Goal: Task Accomplishment & Management: Complete application form

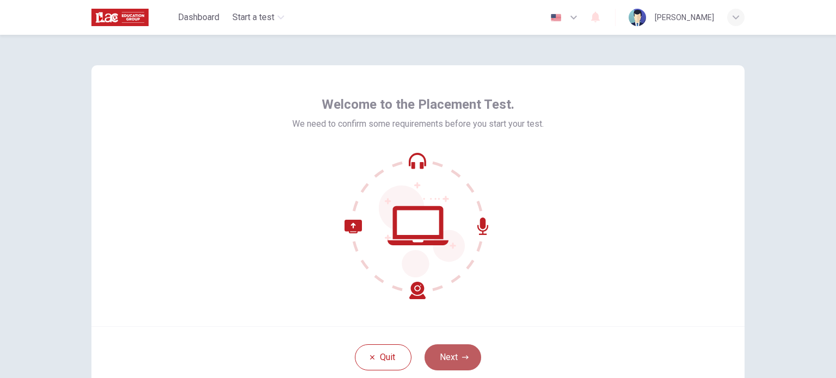
click at [453, 353] on button "Next" at bounding box center [453, 358] width 57 height 26
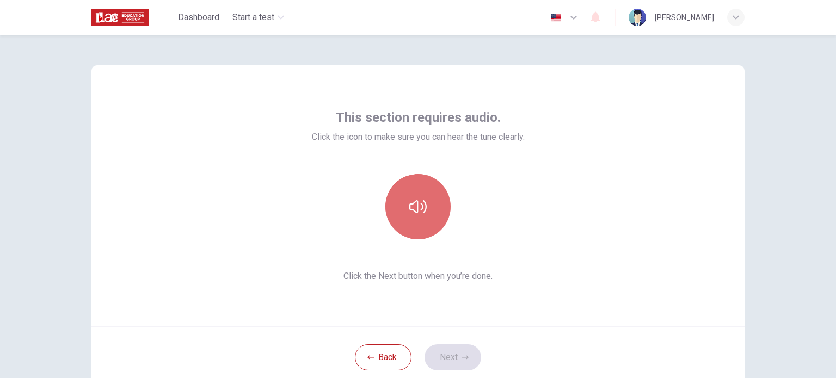
click at [408, 222] on button "button" at bounding box center [417, 206] width 65 height 65
click at [416, 220] on button "button" at bounding box center [417, 206] width 65 height 65
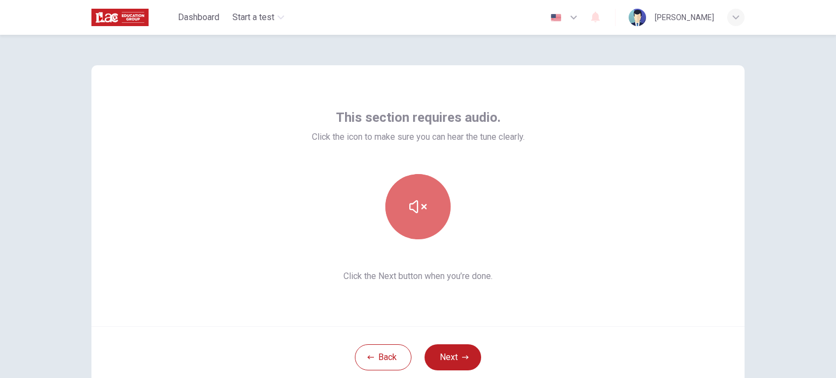
click at [416, 220] on button "button" at bounding box center [417, 206] width 65 height 65
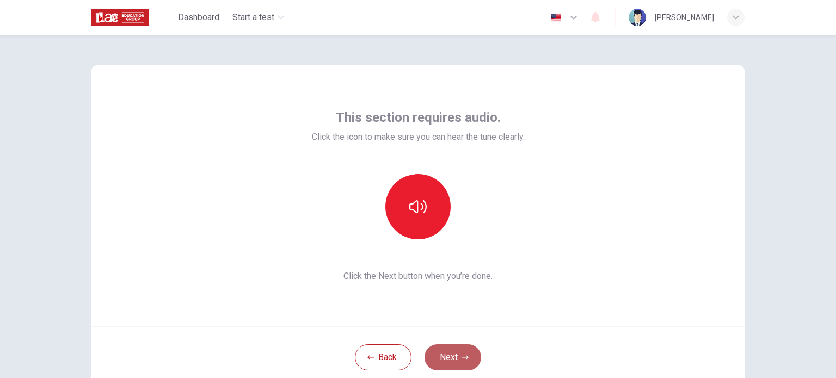
click at [448, 354] on button "Next" at bounding box center [453, 358] width 57 height 26
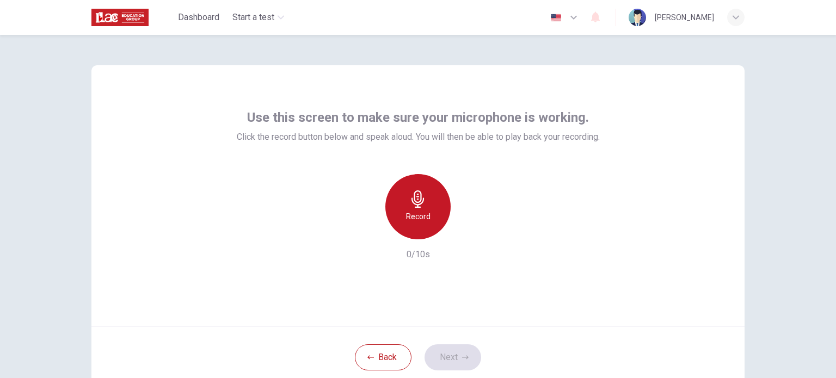
click at [392, 200] on div "Record" at bounding box center [417, 206] width 65 height 65
click at [392, 200] on div "Stop" at bounding box center [417, 206] width 65 height 65
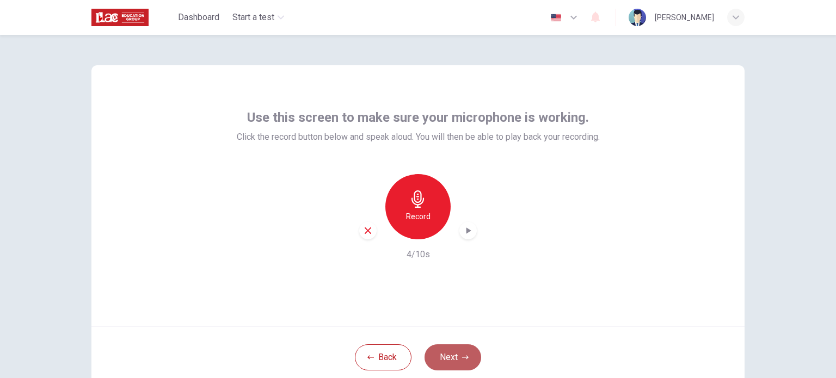
click at [456, 353] on button "Next" at bounding box center [453, 358] width 57 height 26
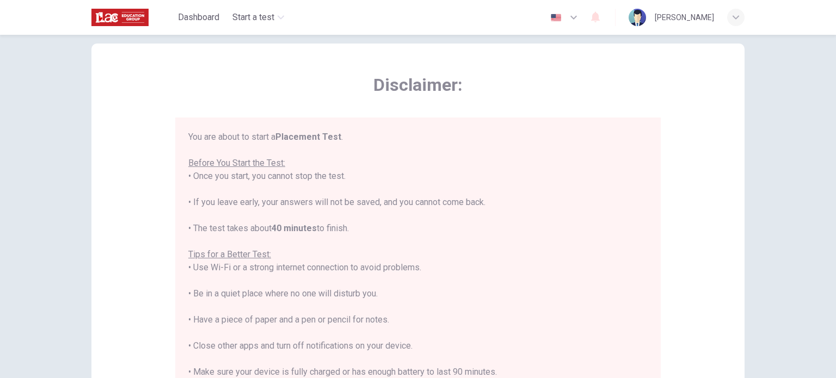
scroll to position [44, 0]
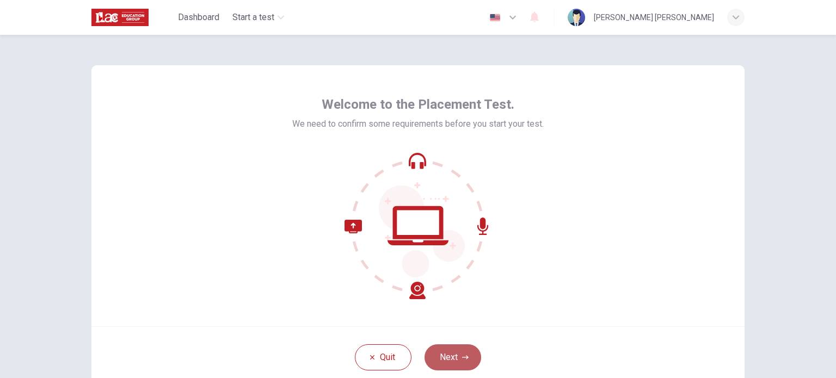
click at [448, 355] on button "Next" at bounding box center [453, 358] width 57 height 26
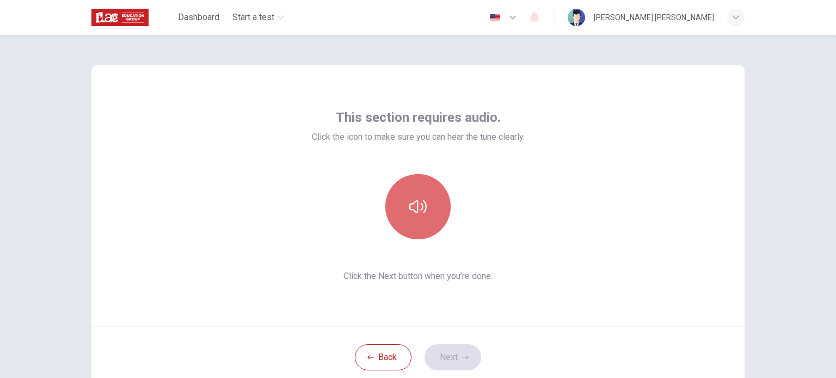
click at [416, 227] on button "button" at bounding box center [417, 206] width 65 height 65
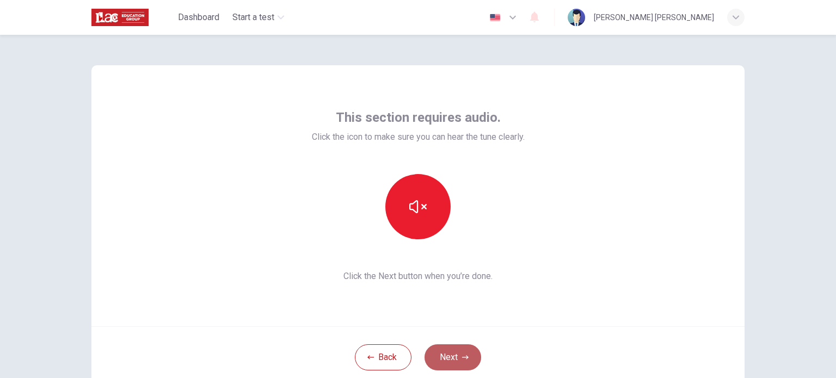
click at [451, 359] on button "Next" at bounding box center [453, 358] width 57 height 26
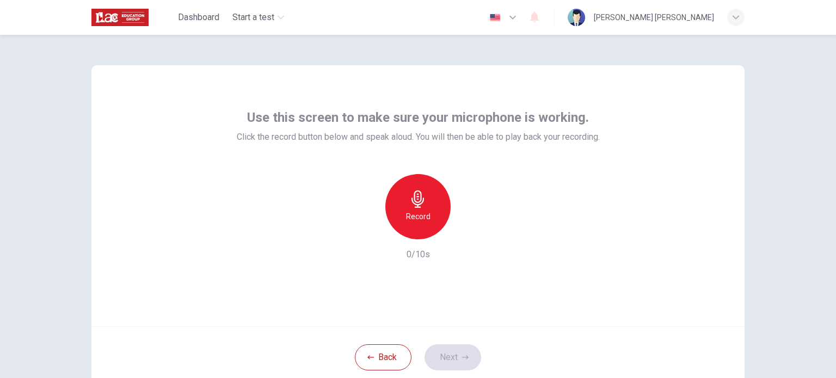
click at [410, 224] on div "Record" at bounding box center [417, 206] width 65 height 65
click at [410, 224] on div "Stop" at bounding box center [417, 206] width 65 height 65
click at [465, 228] on icon "button" at bounding box center [468, 230] width 11 height 11
click at [441, 353] on button "Next" at bounding box center [453, 358] width 57 height 26
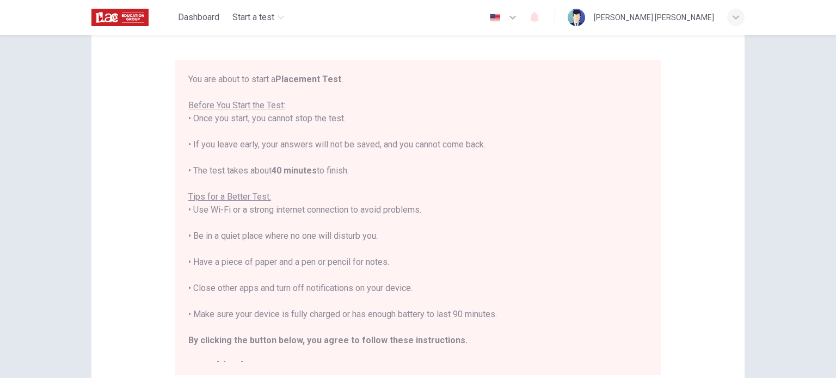
scroll to position [226, 0]
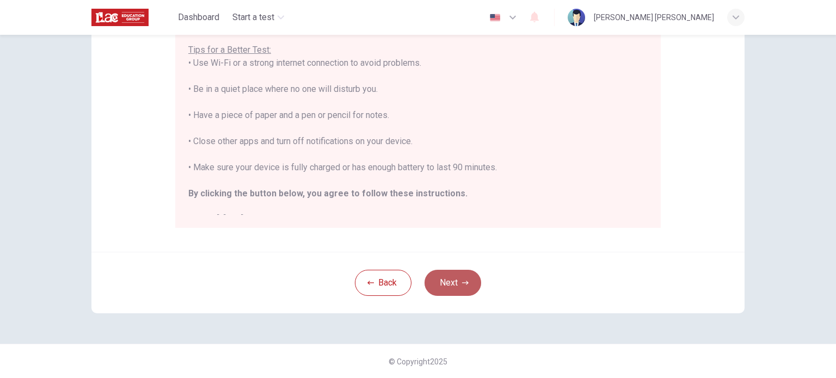
click at [452, 290] on button "Next" at bounding box center [453, 283] width 57 height 26
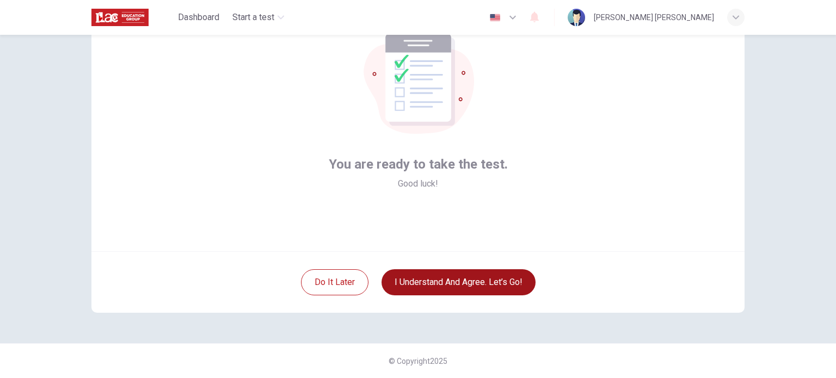
scroll to position [75, 0]
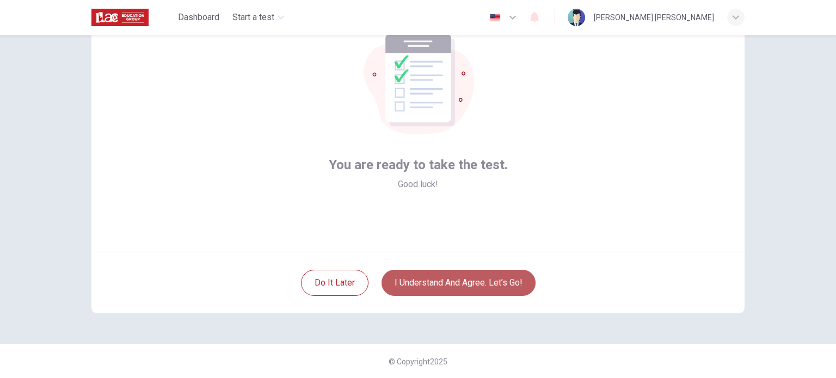
click at [452, 290] on button "I understand and agree. Let’s go!" at bounding box center [459, 283] width 154 height 26
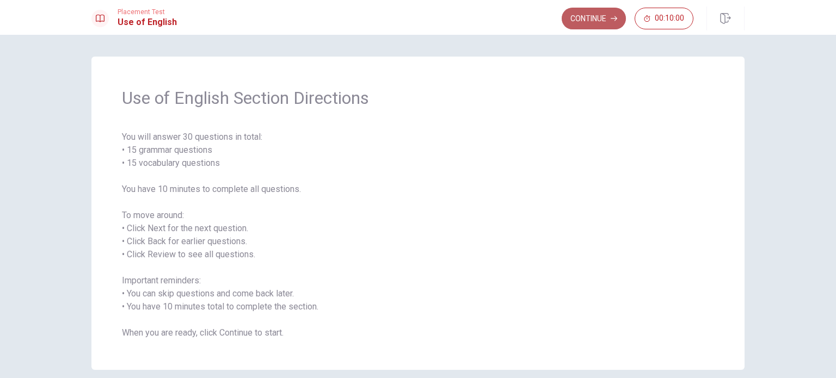
click at [587, 25] on button "Continue" at bounding box center [594, 19] width 64 height 22
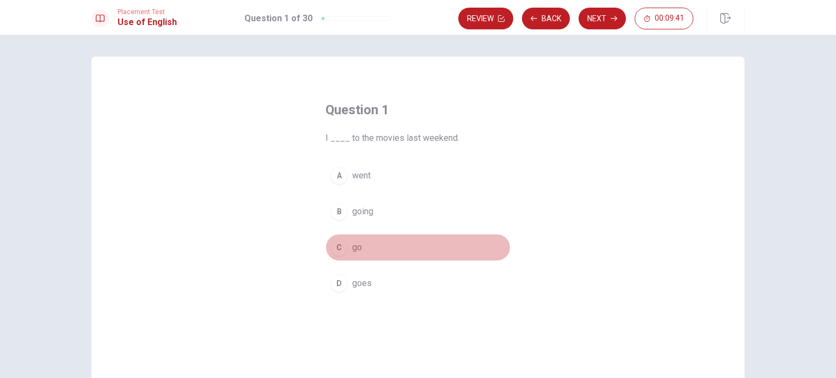
click at [342, 243] on div "C" at bounding box center [338, 247] width 17 height 17
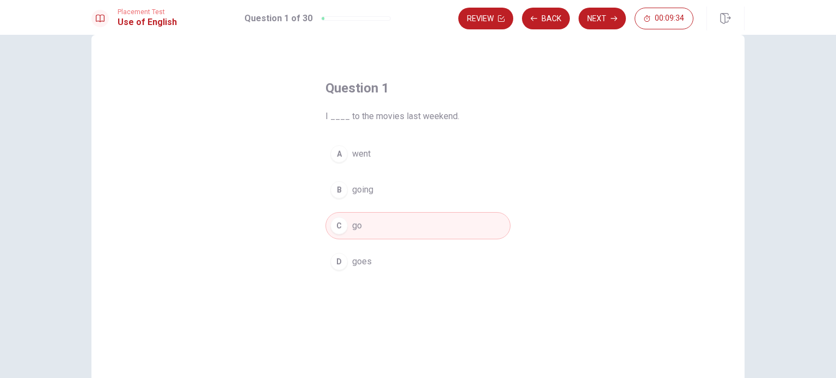
scroll to position [44, 0]
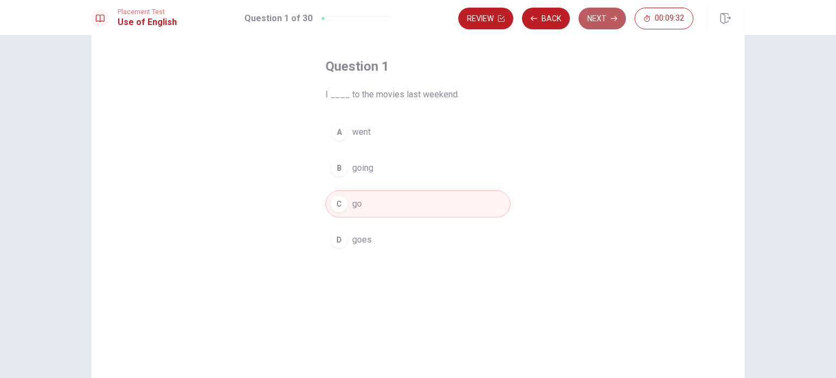
click at [596, 17] on button "Next" at bounding box center [602, 19] width 47 height 22
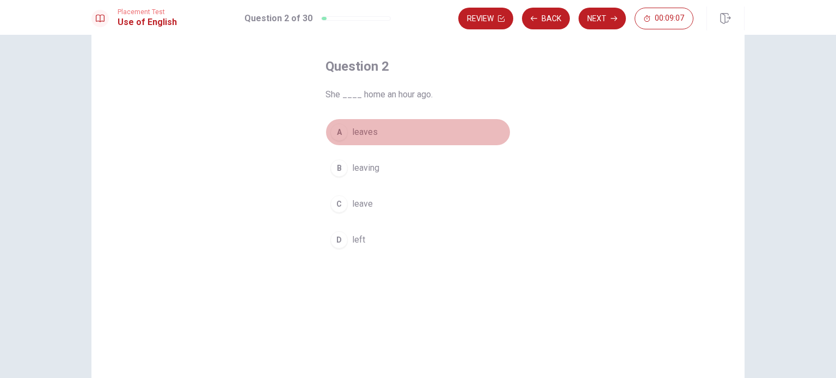
click at [366, 137] on span "leaves" at bounding box center [365, 132] width 26 height 13
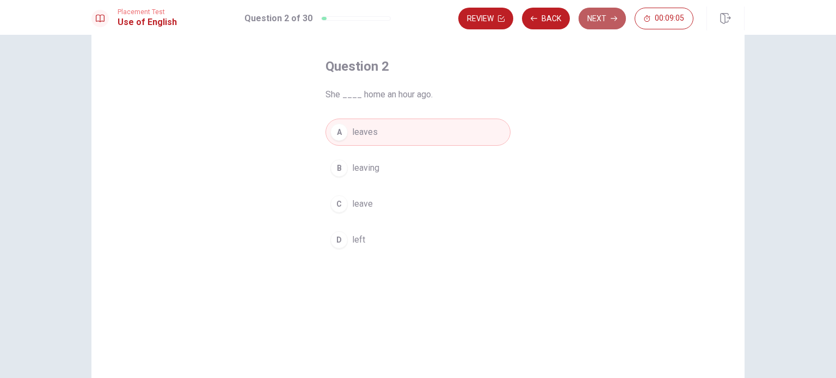
click at [597, 16] on button "Next" at bounding box center [602, 19] width 47 height 22
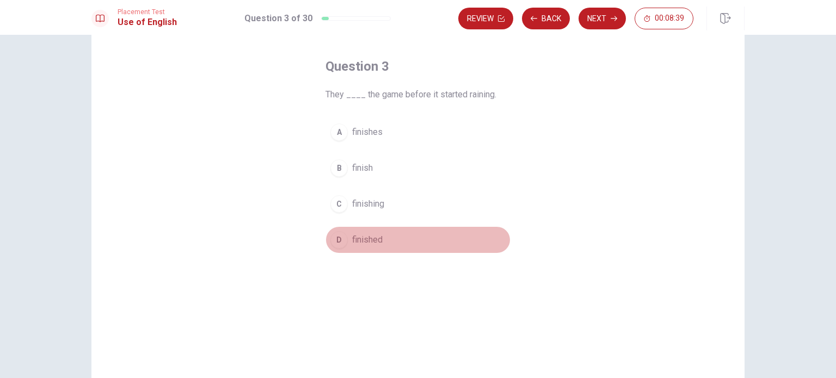
click at [357, 240] on span "finished" at bounding box center [367, 240] width 30 height 13
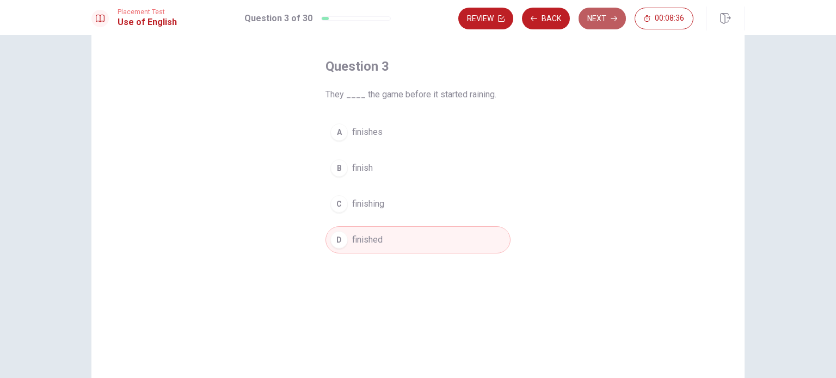
click at [601, 16] on button "Next" at bounding box center [602, 19] width 47 height 22
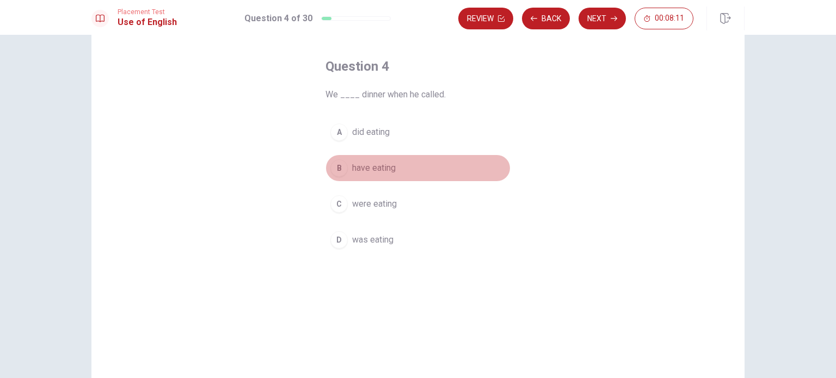
click at [389, 167] on span "have eating" at bounding box center [374, 168] width 44 height 13
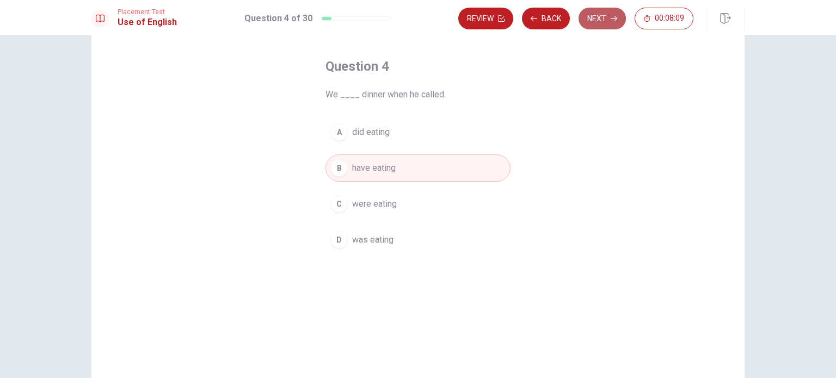
click at [599, 20] on button "Next" at bounding box center [602, 19] width 47 height 22
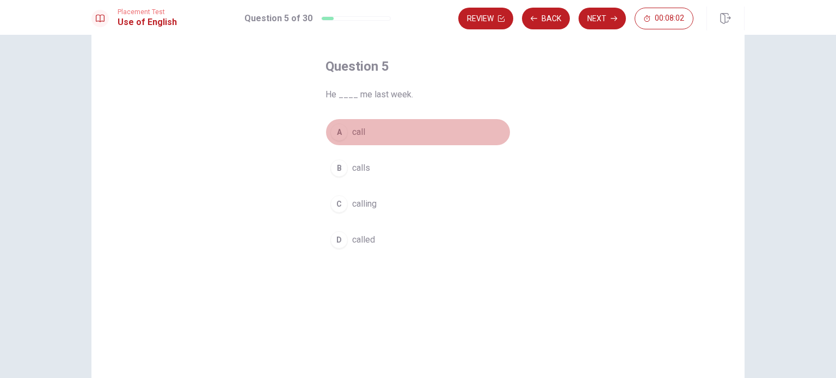
click at [353, 132] on span "call" at bounding box center [358, 132] width 13 height 13
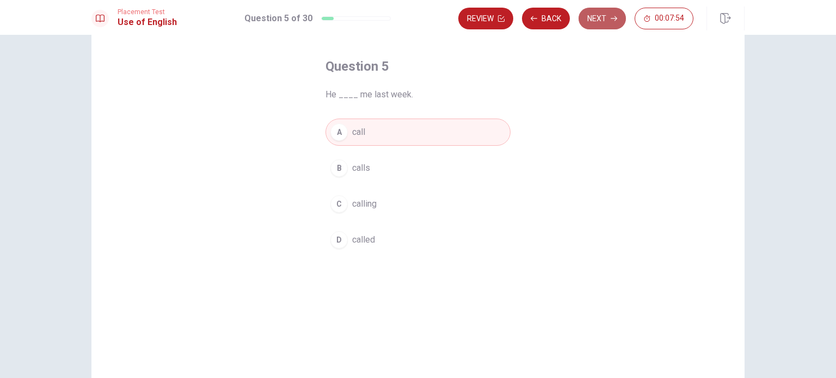
click at [612, 15] on button "Next" at bounding box center [602, 19] width 47 height 22
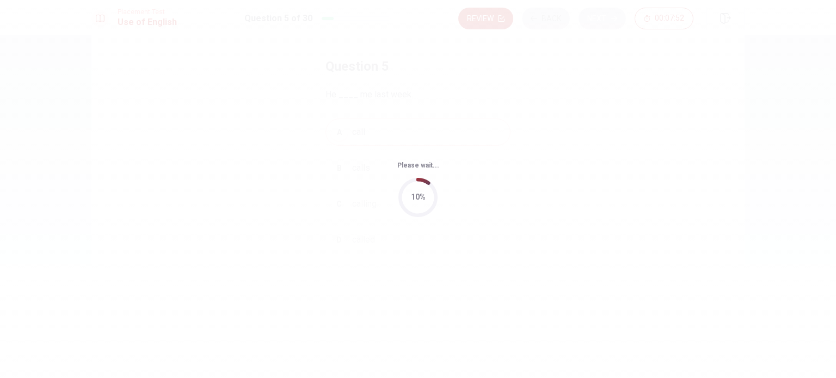
scroll to position [0, 0]
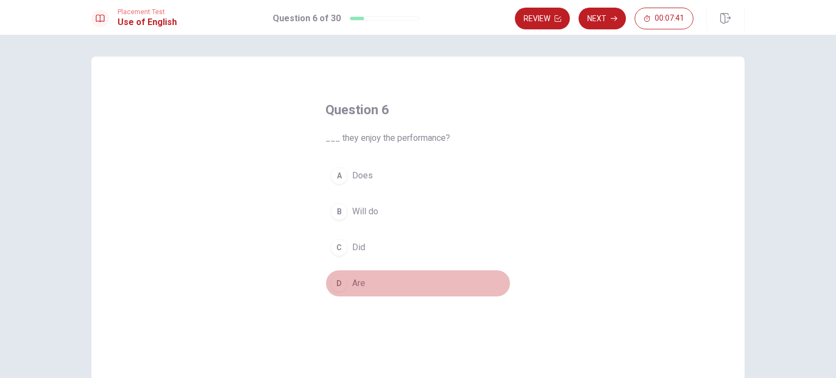
click at [354, 274] on button "D Are" at bounding box center [418, 283] width 185 height 27
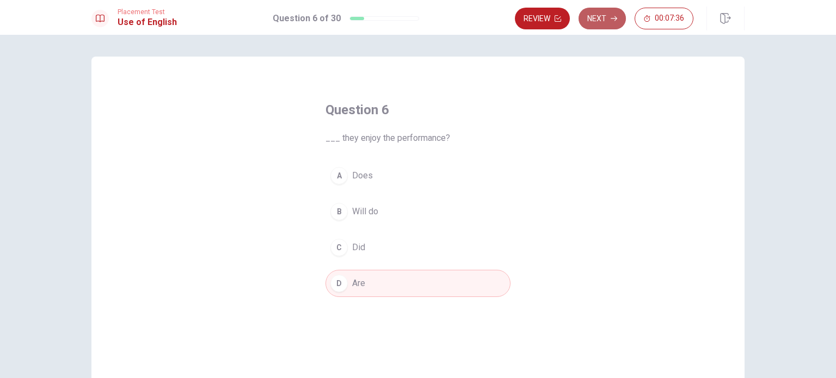
click at [597, 15] on button "Next" at bounding box center [602, 19] width 47 height 22
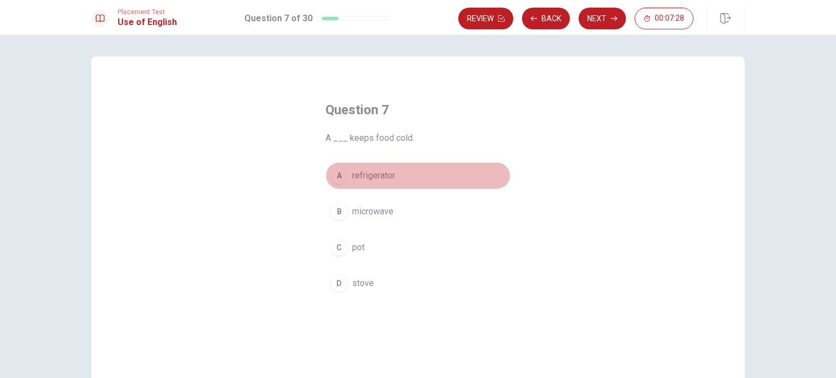
click at [358, 173] on span "refrigerator" at bounding box center [373, 175] width 43 height 13
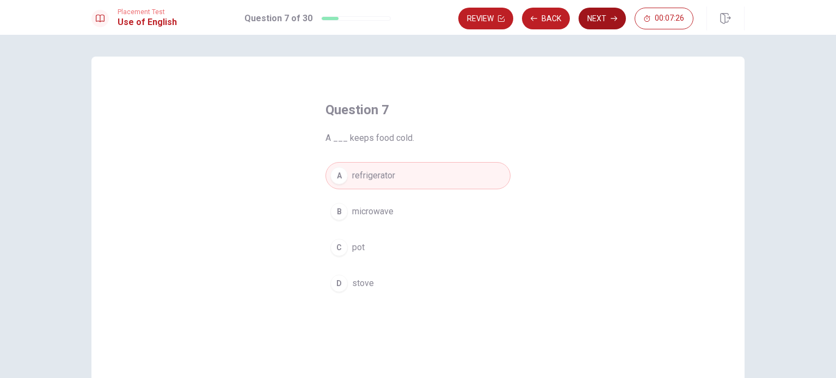
click at [590, 16] on button "Next" at bounding box center [602, 19] width 47 height 22
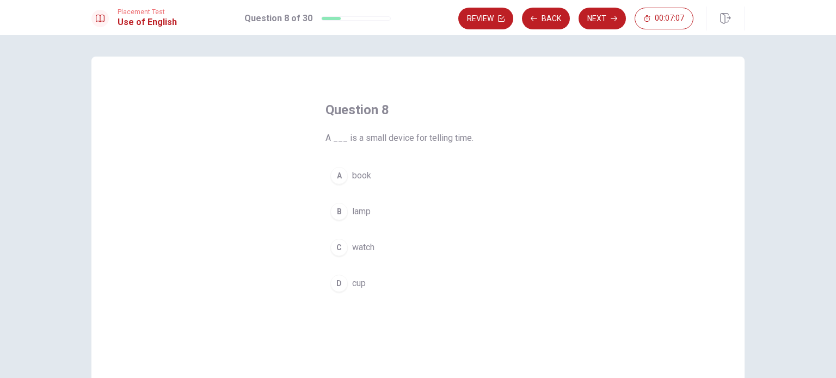
click at [352, 179] on span "book" at bounding box center [361, 175] width 19 height 13
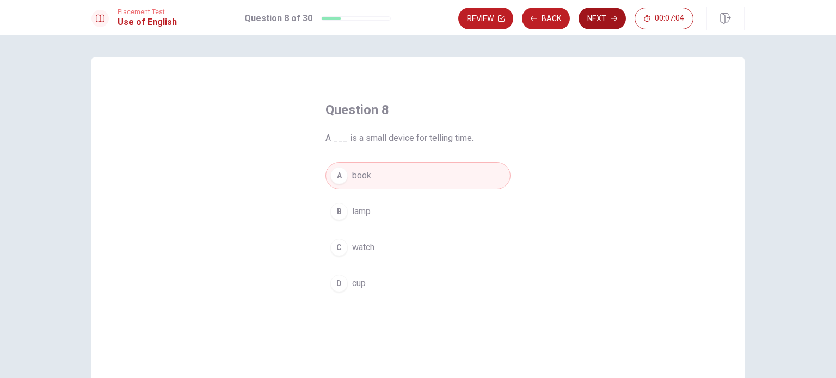
click at [603, 9] on button "Next" at bounding box center [602, 19] width 47 height 22
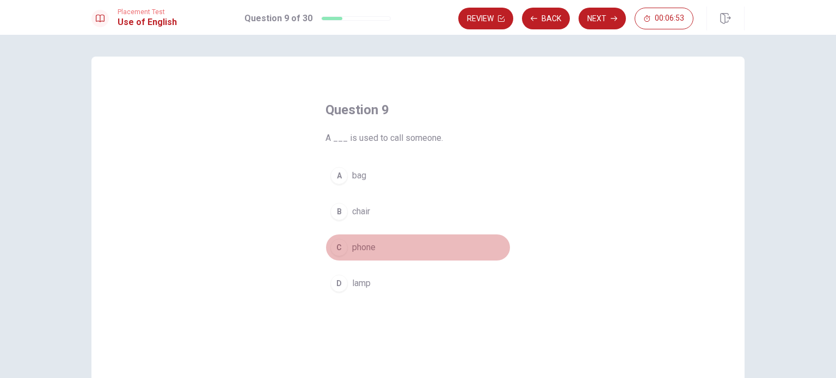
click at [365, 235] on button "C phone" at bounding box center [418, 247] width 185 height 27
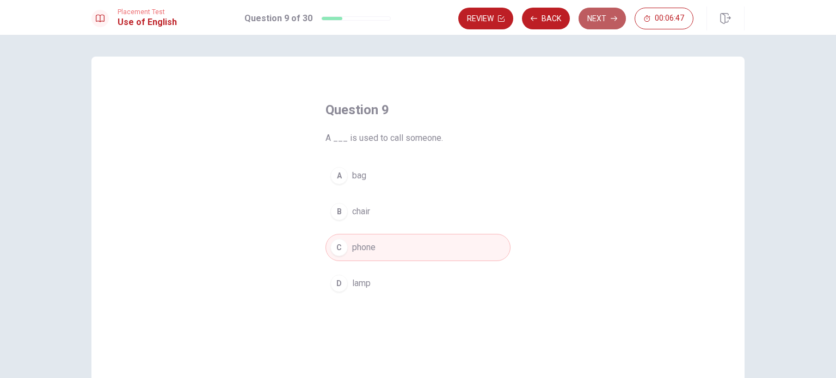
click at [592, 21] on button "Next" at bounding box center [602, 19] width 47 height 22
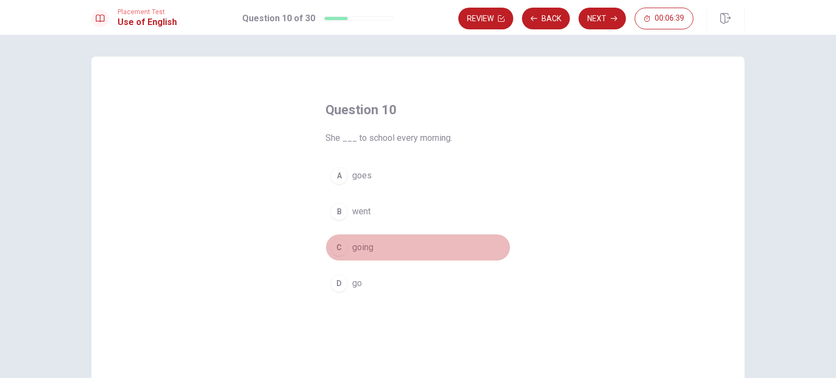
click at [353, 248] on span "going" at bounding box center [362, 247] width 21 height 13
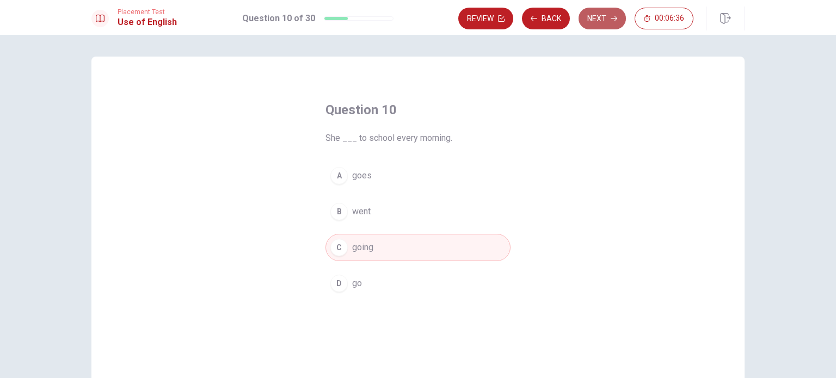
click at [592, 16] on button "Next" at bounding box center [602, 19] width 47 height 22
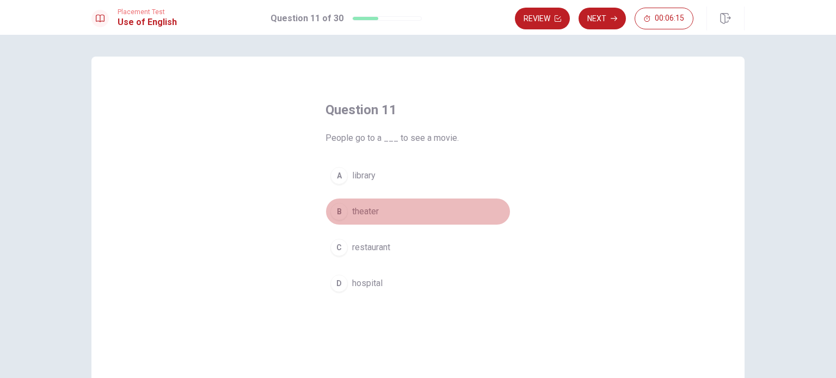
click at [341, 213] on div "B" at bounding box center [338, 211] width 17 height 17
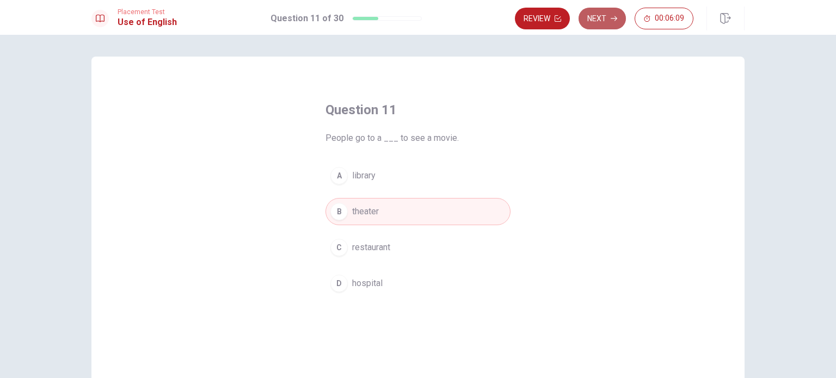
click at [599, 19] on button "Next" at bounding box center [602, 19] width 47 height 22
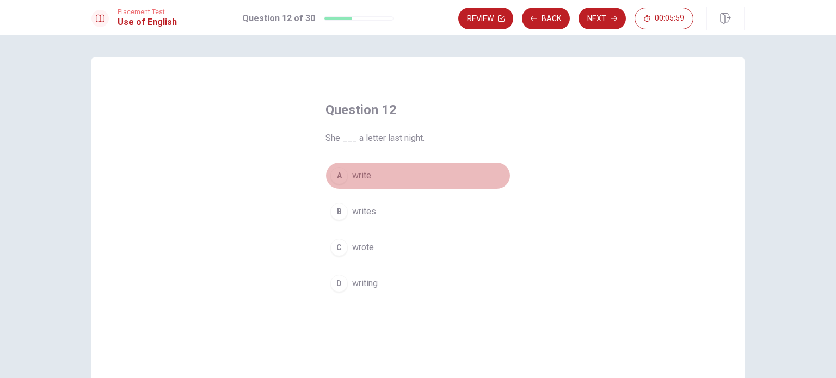
click at [363, 171] on span "write" at bounding box center [361, 175] width 19 height 13
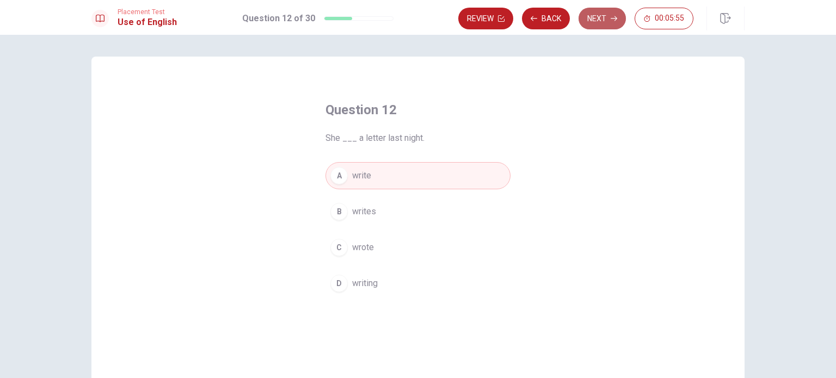
click at [593, 20] on button "Next" at bounding box center [602, 19] width 47 height 22
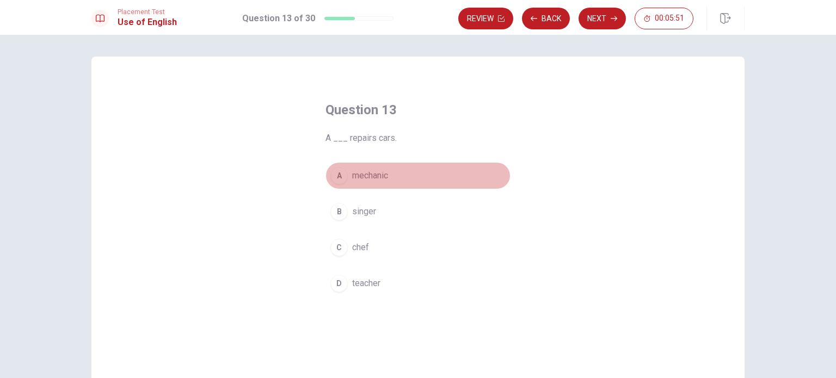
click at [371, 176] on span "mechanic" at bounding box center [370, 175] width 36 height 13
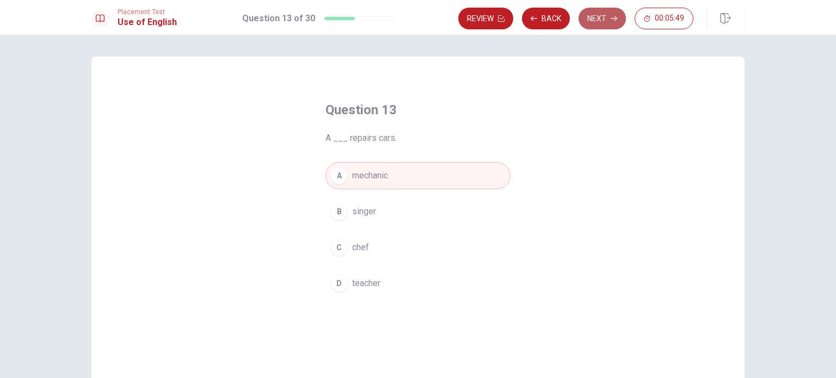
click at [594, 16] on button "Next" at bounding box center [602, 19] width 47 height 22
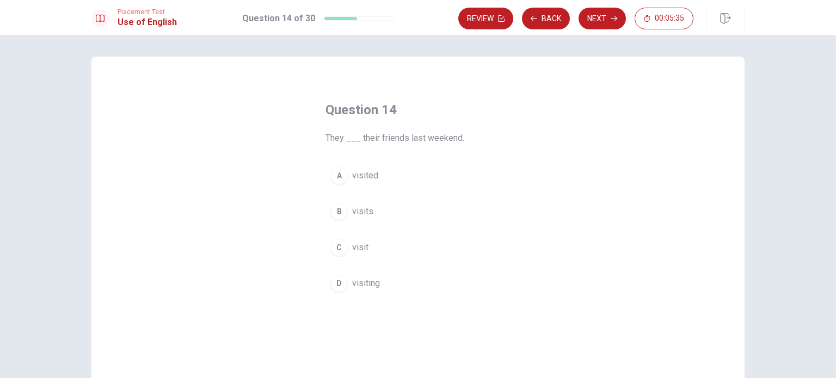
click at [359, 241] on span "visit" at bounding box center [360, 247] width 16 height 13
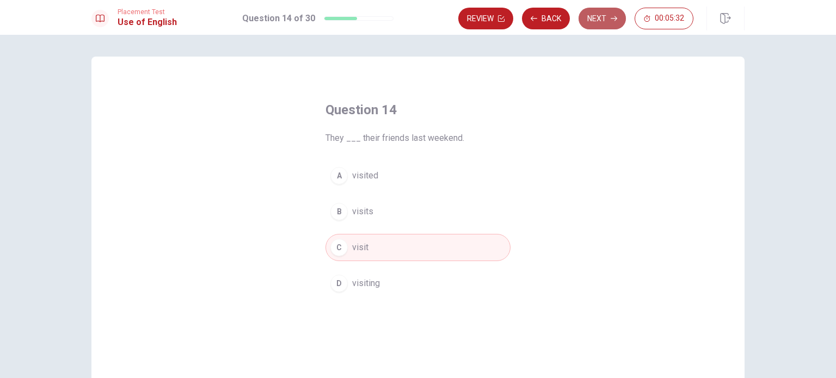
click at [596, 24] on button "Next" at bounding box center [602, 19] width 47 height 22
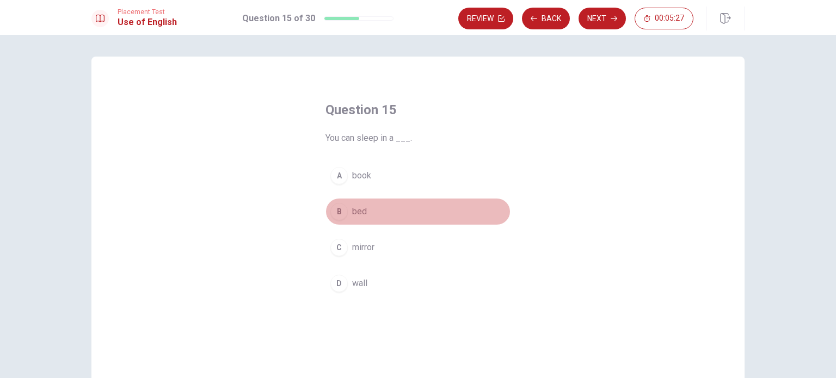
click at [340, 213] on div "B" at bounding box center [338, 211] width 17 height 17
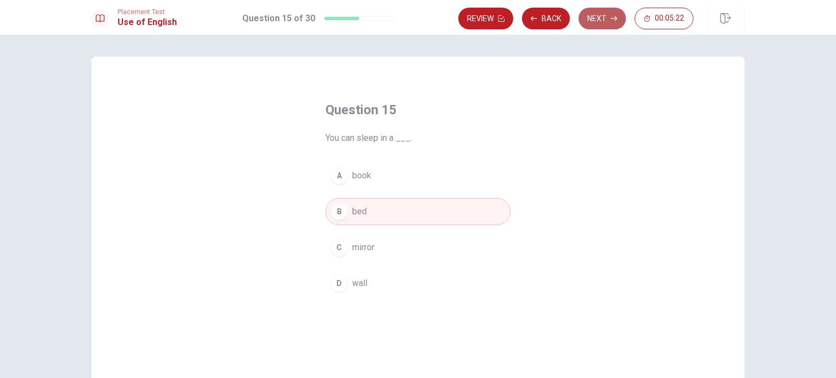
click at [601, 16] on button "Next" at bounding box center [602, 19] width 47 height 22
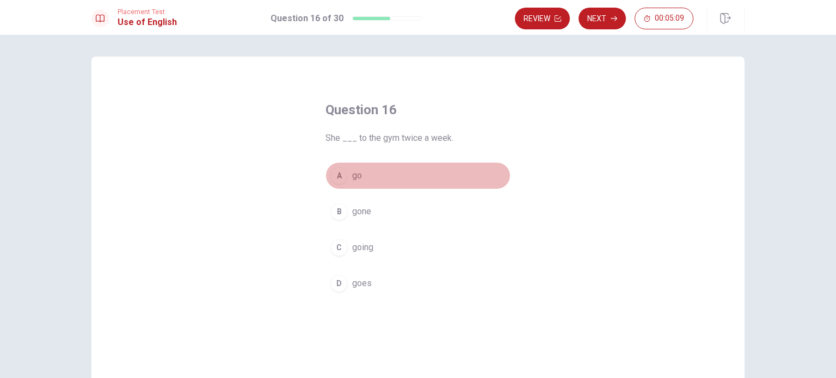
click at [352, 172] on span "go" at bounding box center [357, 175] width 10 height 13
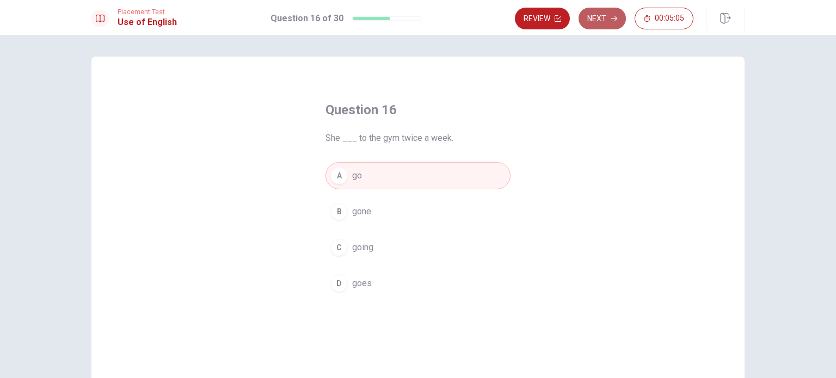
click at [604, 14] on button "Next" at bounding box center [602, 19] width 47 height 22
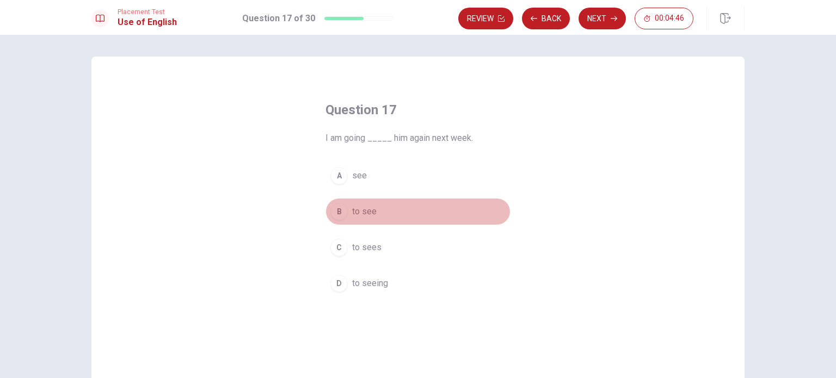
click at [359, 206] on span "to see" at bounding box center [364, 211] width 24 height 13
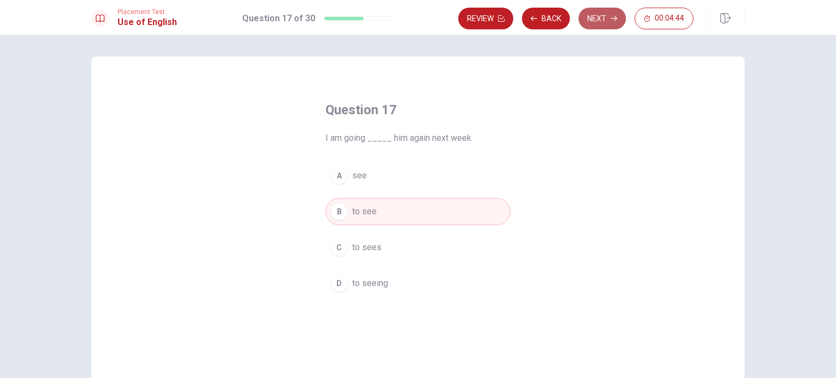
click at [596, 19] on button "Next" at bounding box center [602, 19] width 47 height 22
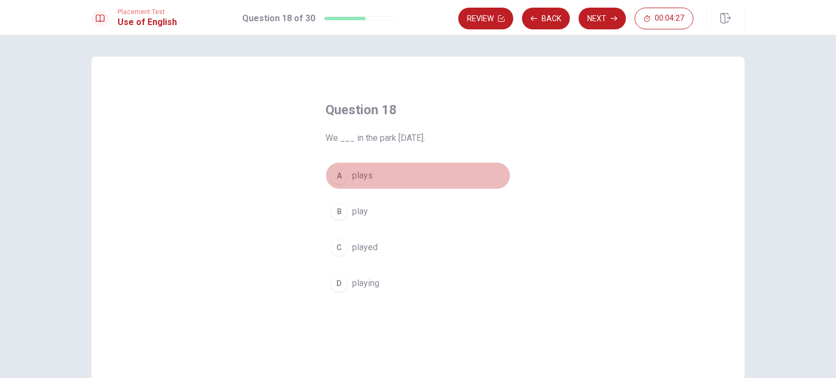
click at [362, 173] on span "plays" at bounding box center [362, 175] width 21 height 13
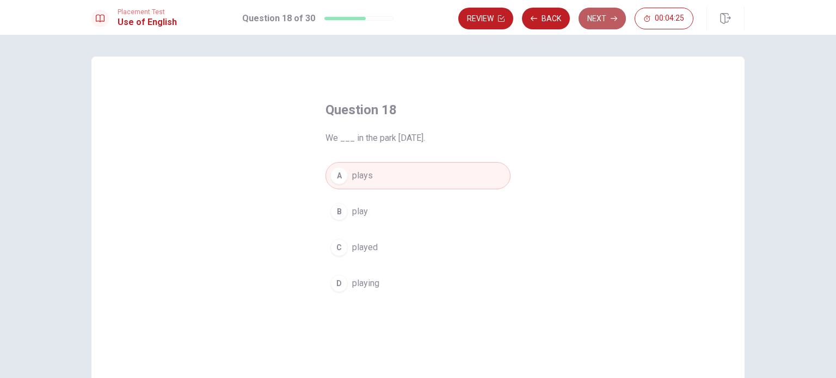
click at [595, 15] on button "Next" at bounding box center [602, 19] width 47 height 22
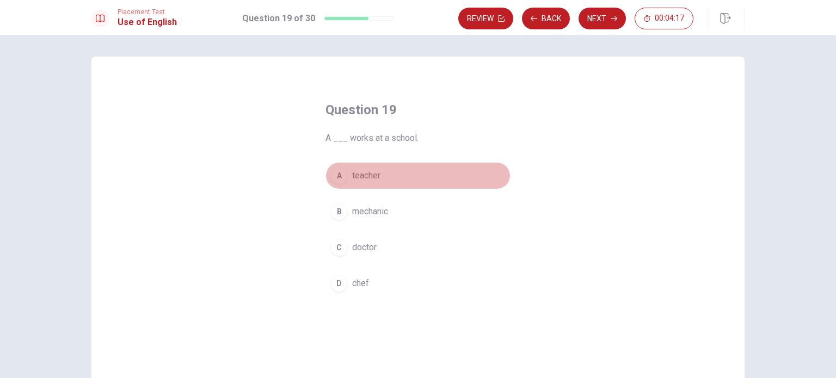
click at [352, 180] on span "teacher" at bounding box center [366, 175] width 28 height 13
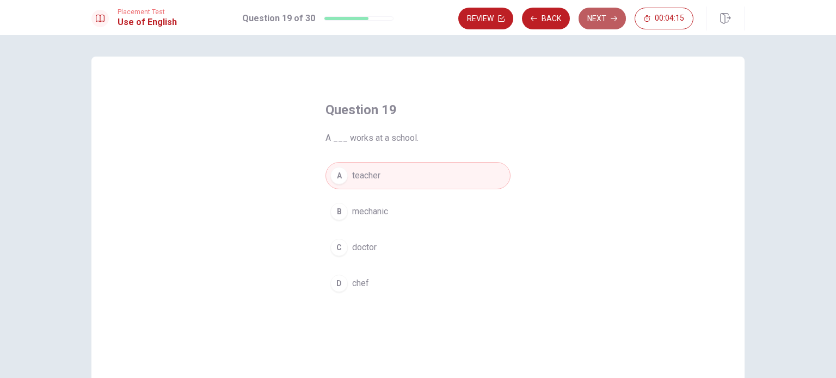
click at [597, 21] on button "Next" at bounding box center [602, 19] width 47 height 22
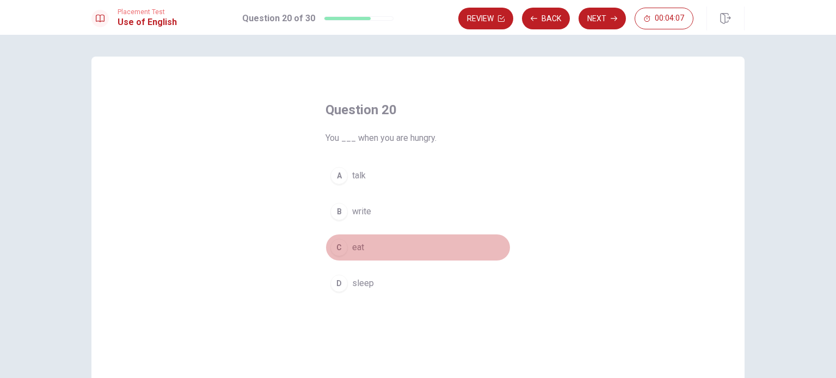
click at [341, 246] on div "C" at bounding box center [338, 247] width 17 height 17
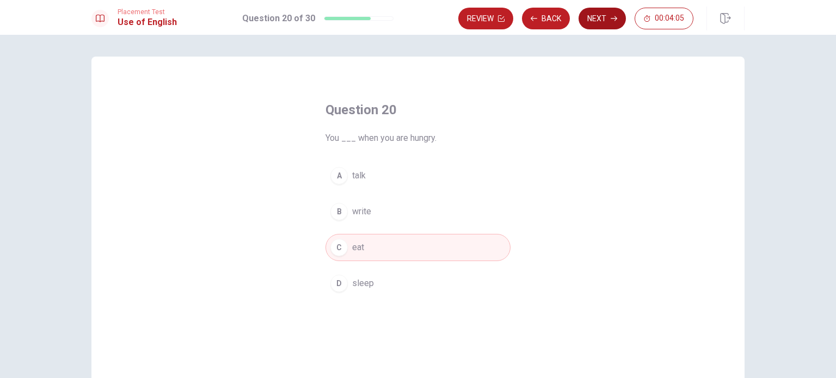
click at [607, 16] on button "Next" at bounding box center [602, 19] width 47 height 22
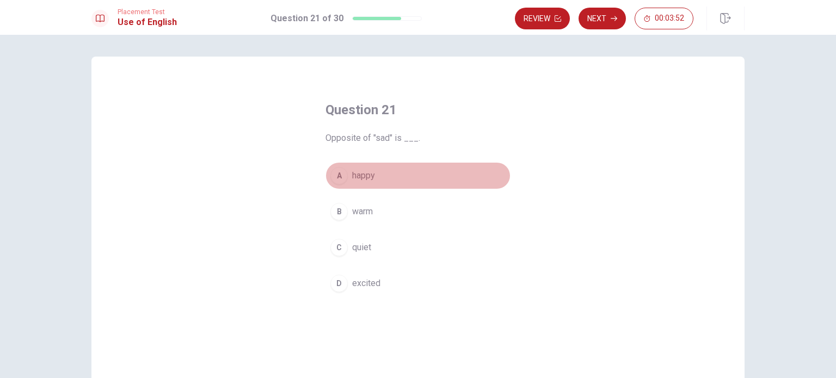
click at [352, 176] on span "happy" at bounding box center [363, 175] width 23 height 13
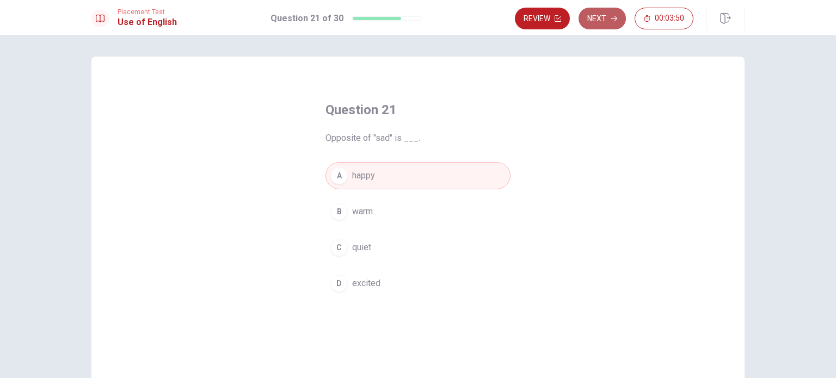
click at [603, 21] on button "Next" at bounding box center [602, 19] width 47 height 22
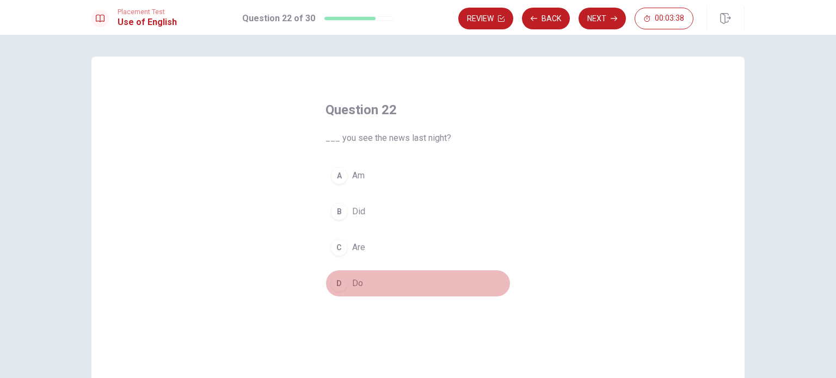
click at [346, 284] on button "D Do" at bounding box center [418, 283] width 185 height 27
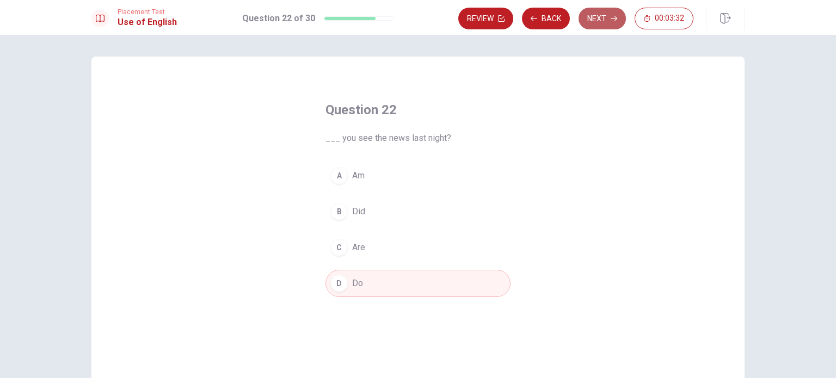
click at [597, 22] on button "Next" at bounding box center [602, 19] width 47 height 22
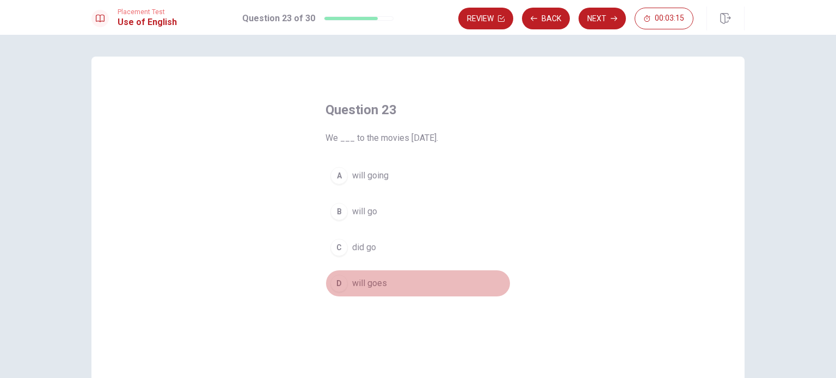
click at [359, 280] on span "will goes" at bounding box center [369, 283] width 35 height 13
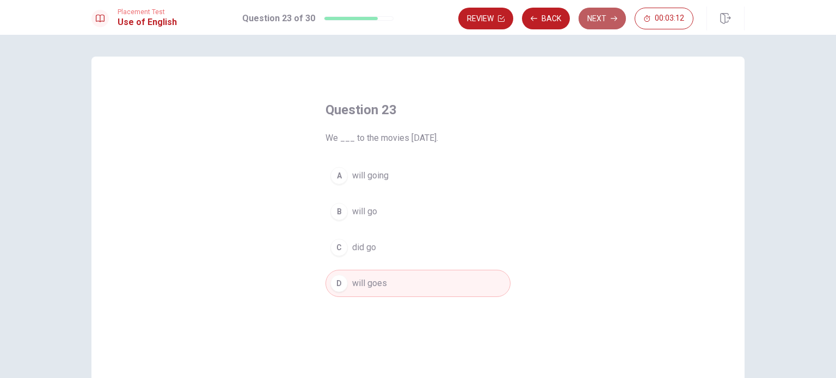
click at [594, 17] on button "Next" at bounding box center [602, 19] width 47 height 22
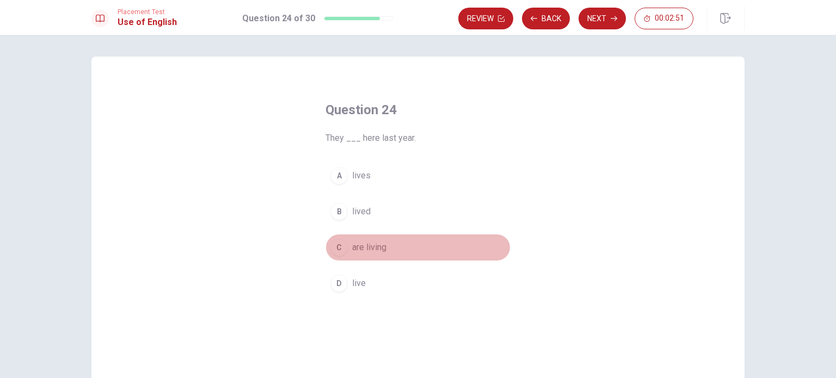
click at [377, 239] on button "C are living" at bounding box center [418, 247] width 185 height 27
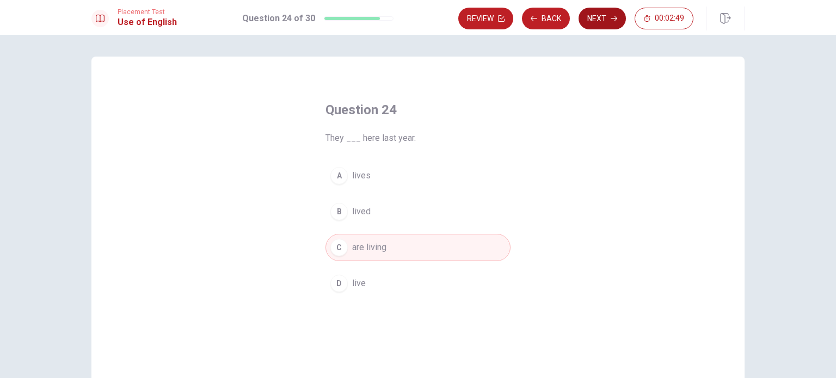
click at [611, 15] on button "Next" at bounding box center [602, 19] width 47 height 22
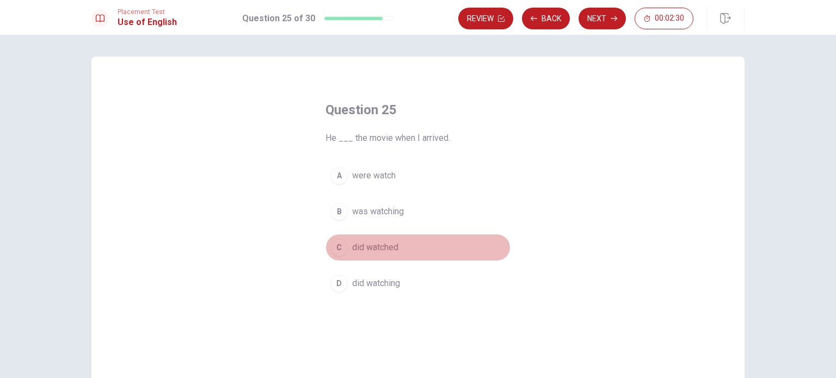
click at [372, 246] on span "did watched" at bounding box center [375, 247] width 46 height 13
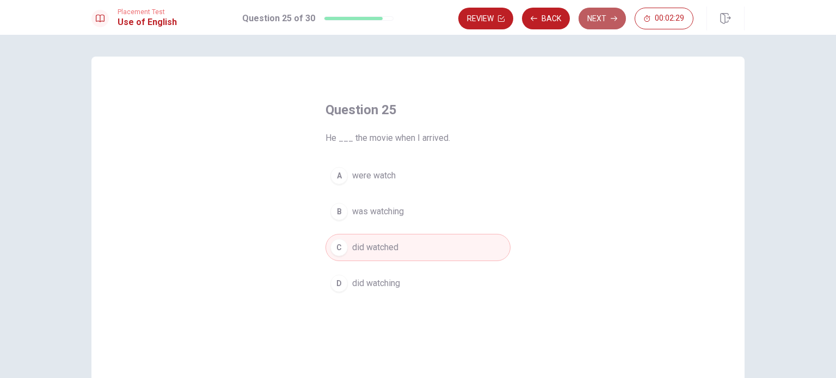
click at [597, 17] on button "Next" at bounding box center [602, 19] width 47 height 22
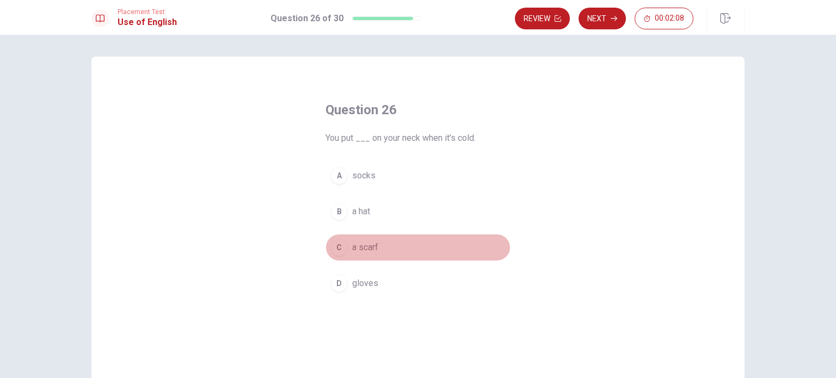
click at [364, 248] on span "a scarf" at bounding box center [365, 247] width 26 height 13
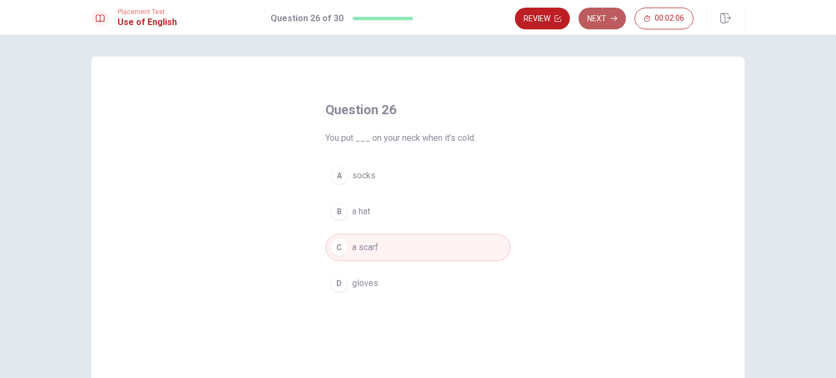
click at [599, 17] on button "Next" at bounding box center [602, 19] width 47 height 22
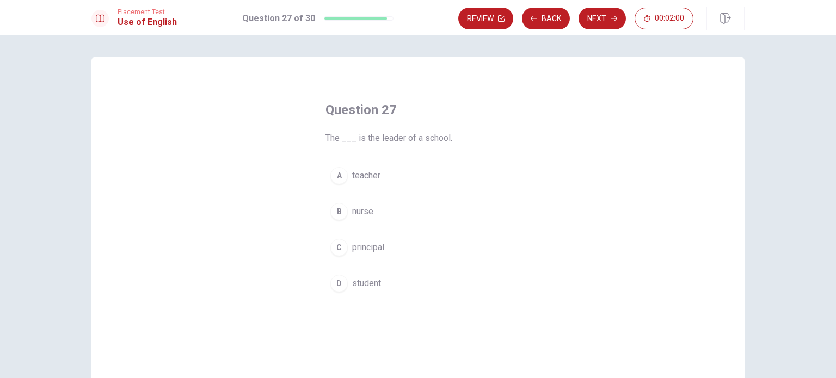
click at [374, 173] on span "teacher" at bounding box center [366, 175] width 28 height 13
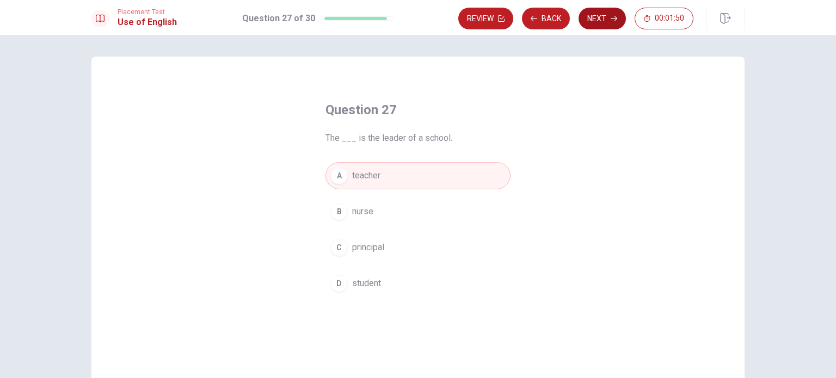
click at [599, 17] on button "Next" at bounding box center [602, 19] width 47 height 22
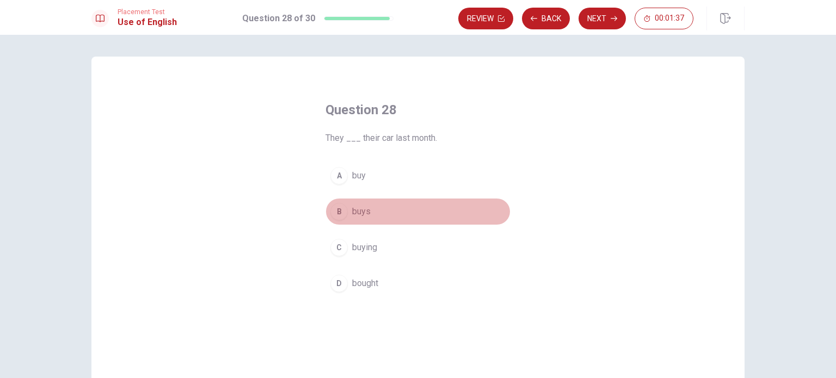
click at [359, 210] on span "buys" at bounding box center [361, 211] width 19 height 13
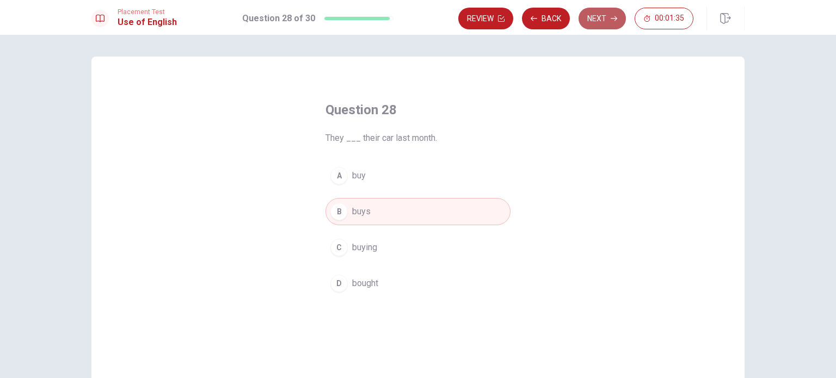
click at [606, 18] on button "Next" at bounding box center [602, 19] width 47 height 22
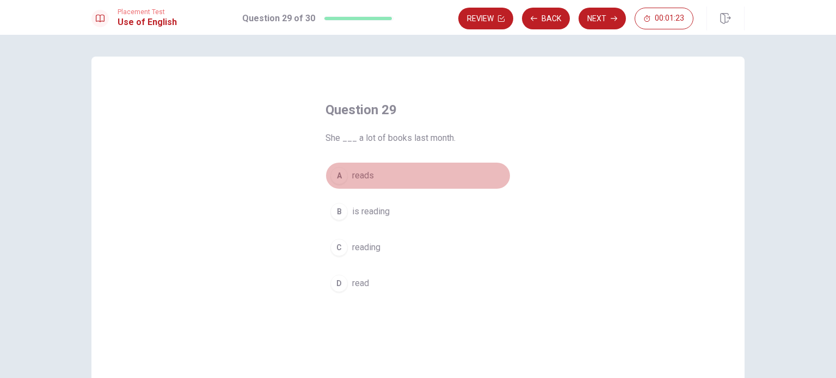
click at [358, 177] on span "reads" at bounding box center [363, 175] width 22 height 13
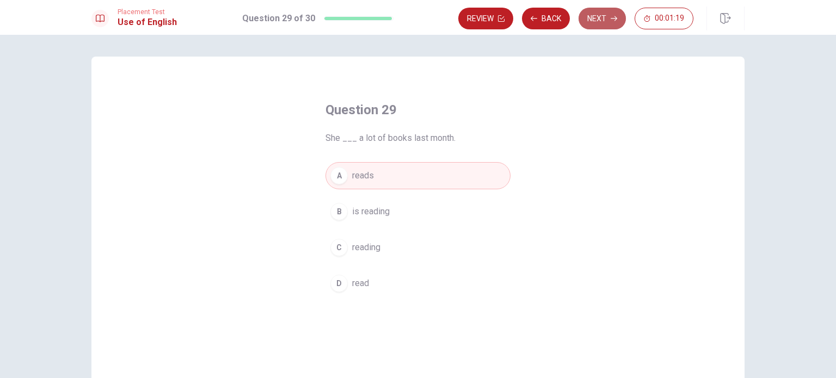
click at [593, 22] on button "Next" at bounding box center [602, 19] width 47 height 22
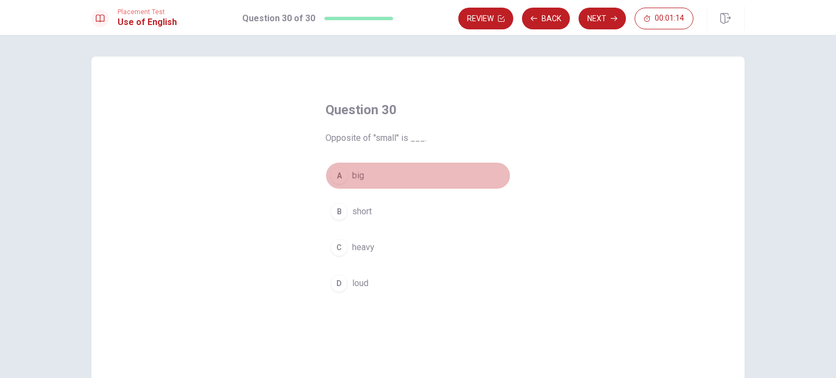
click at [347, 175] on button "A big" at bounding box center [418, 175] width 185 height 27
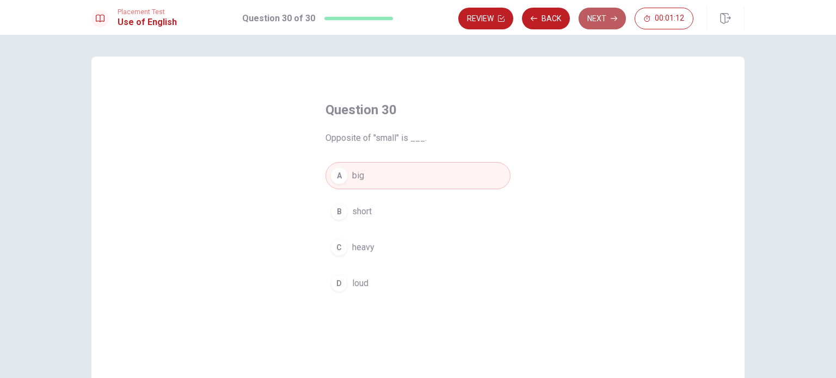
click at [611, 19] on icon "button" at bounding box center [614, 18] width 7 height 7
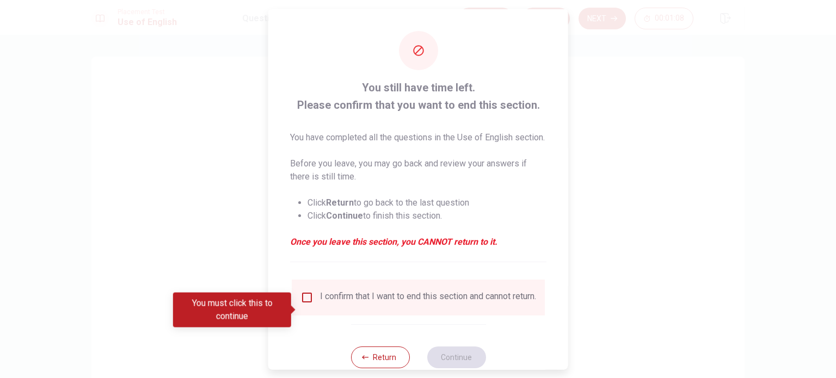
click at [296, 314] on span at bounding box center [294, 310] width 6 height 9
click at [307, 304] on input "You must click this to continue" at bounding box center [306, 297] width 13 height 13
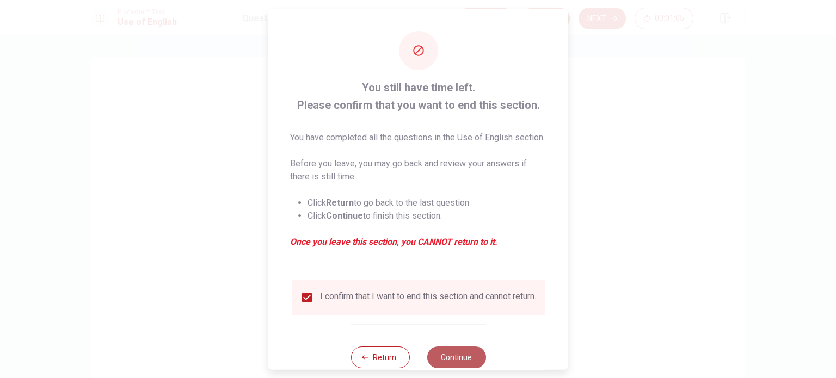
click at [448, 368] on button "Continue" at bounding box center [456, 357] width 59 height 22
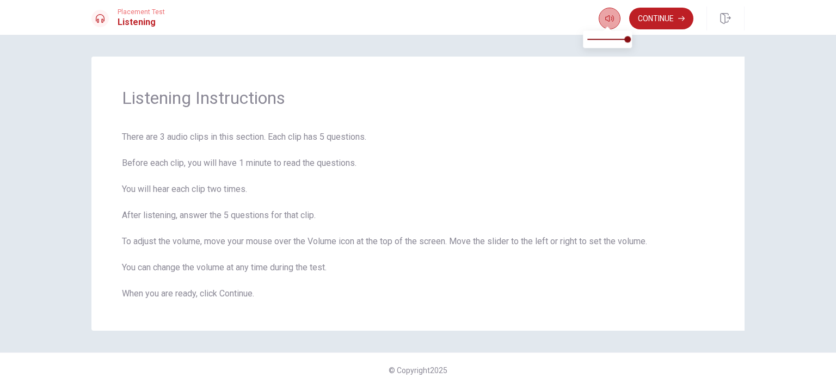
click at [615, 21] on button "button" at bounding box center [610, 19] width 22 height 22
click at [667, 16] on button "Continue" at bounding box center [661, 19] width 64 height 22
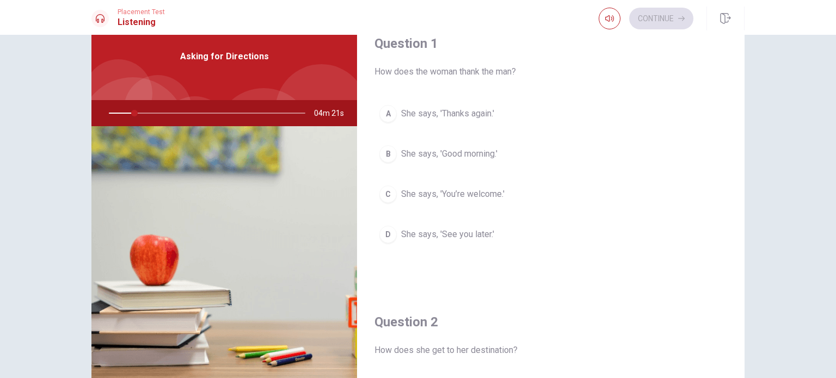
scroll to position [22, 0]
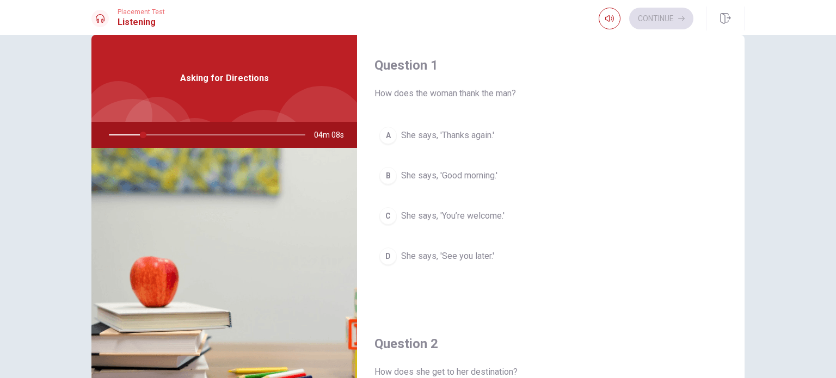
click at [263, 198] on img at bounding box center [224, 280] width 266 height 265
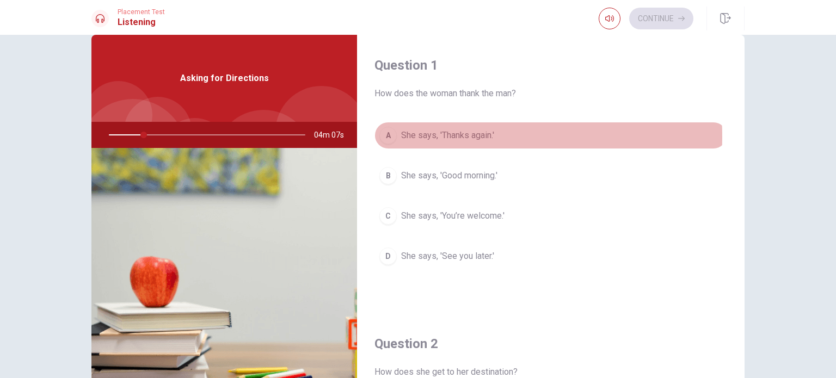
click at [414, 137] on span "She says, 'Thanks again.'" at bounding box center [447, 135] width 93 height 13
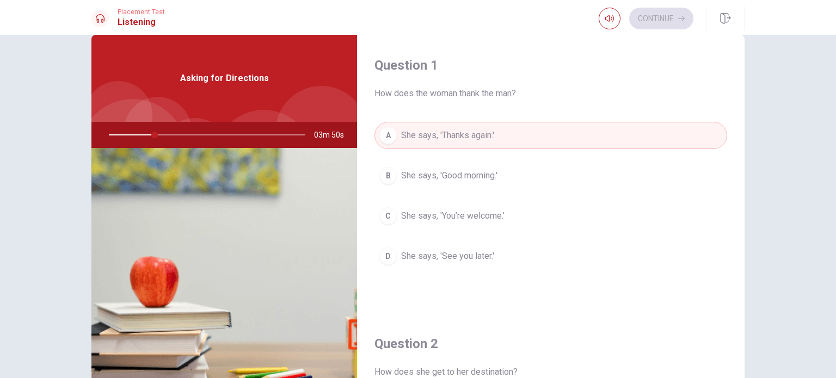
click at [411, 91] on span "How does the woman thank the man?" at bounding box center [551, 93] width 353 height 13
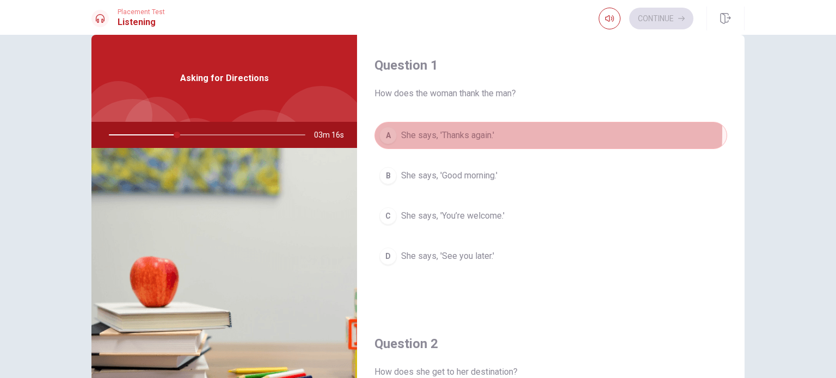
click at [388, 132] on div "A" at bounding box center [387, 135] width 17 height 17
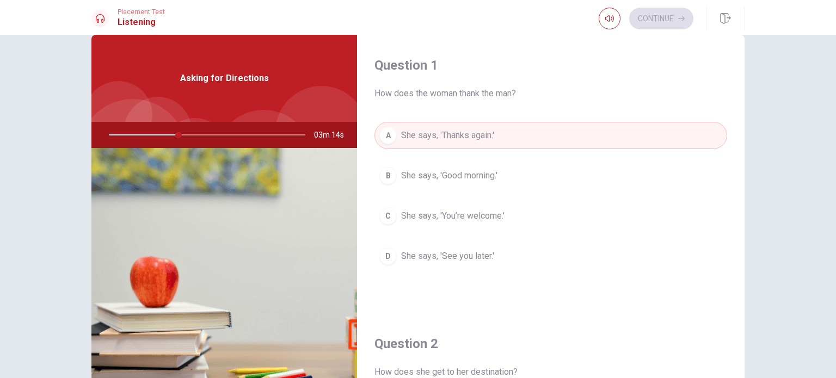
click at [504, 134] on button "A She says, 'Thanks again.'" at bounding box center [551, 135] width 353 height 27
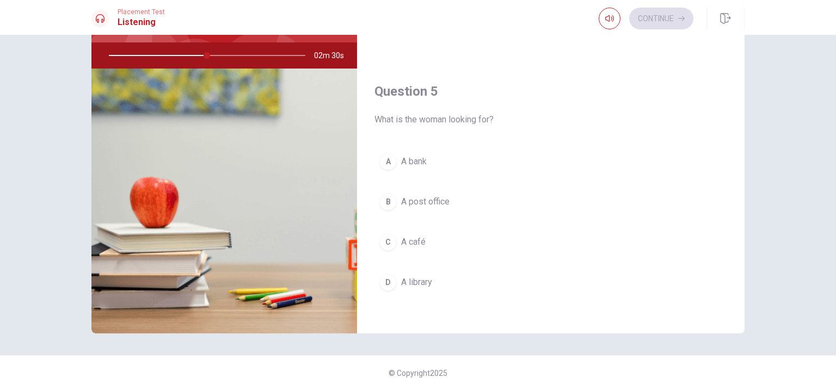
scroll to position [1010, 0]
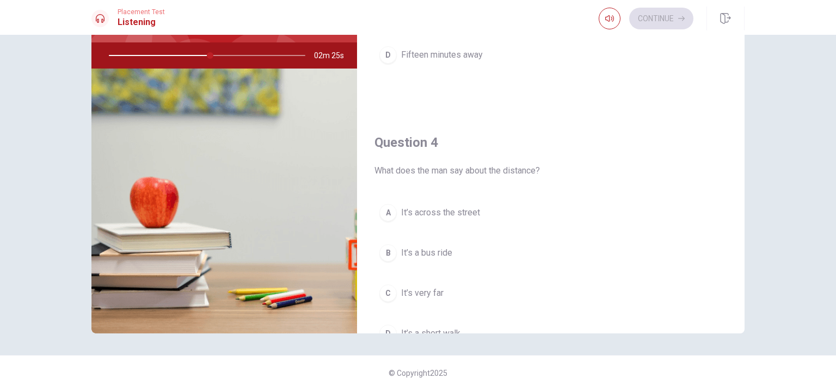
click at [741, 51] on div "Question 1 How does the woman thank the man? A She says, 'Thanks again.' B She …" at bounding box center [551, 144] width 388 height 378
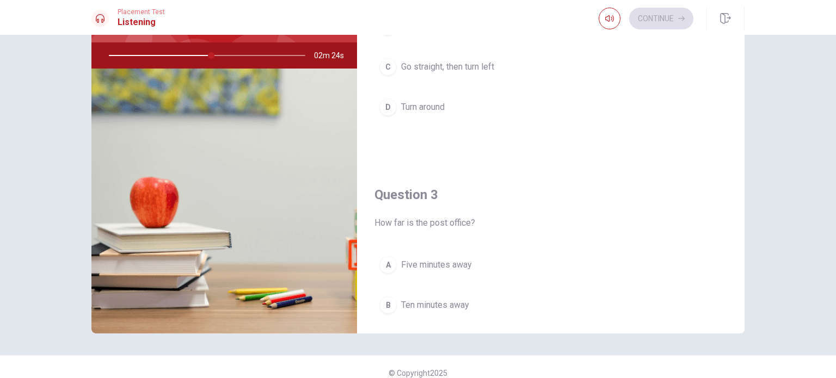
click at [741, 51] on div "Question 1 How does the woman thank the man? A She says, 'Thanks again.' B She …" at bounding box center [551, 144] width 388 height 378
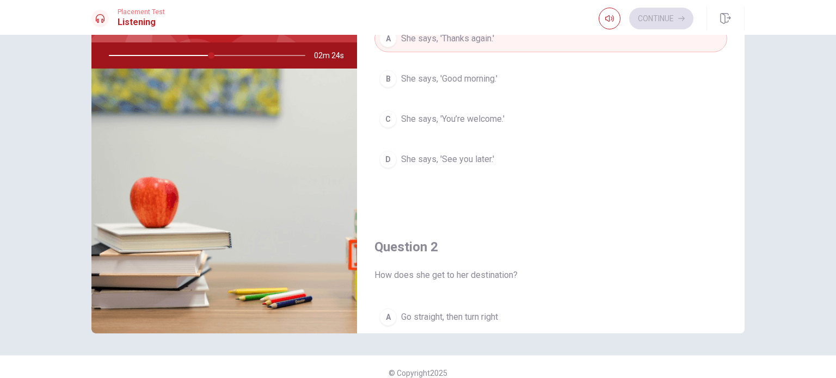
click at [741, 51] on div "Question 1 How does the woman thank the man? A She says, 'Thanks again.' B She …" at bounding box center [551, 144] width 388 height 378
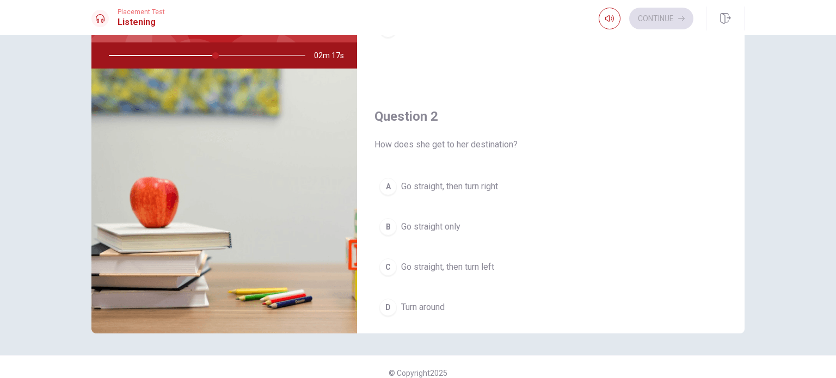
scroll to position [192, 0]
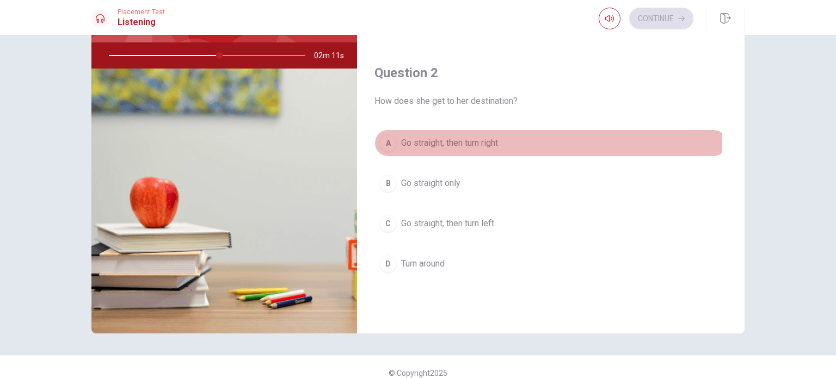
click at [439, 141] on span "Go straight, then turn right" at bounding box center [449, 143] width 97 height 13
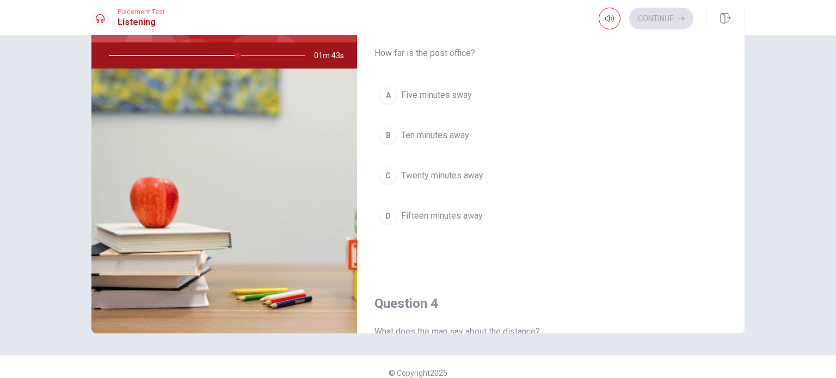
scroll to position [540, 0]
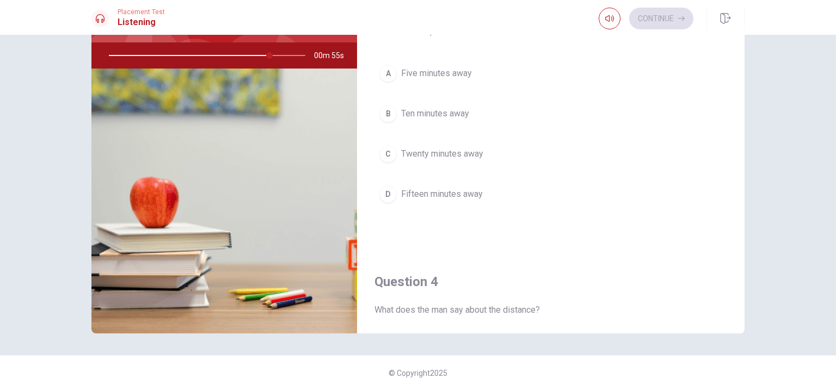
click at [290, 53] on div at bounding box center [205, 55] width 218 height 26
click at [611, 23] on button "button" at bounding box center [610, 19] width 22 height 22
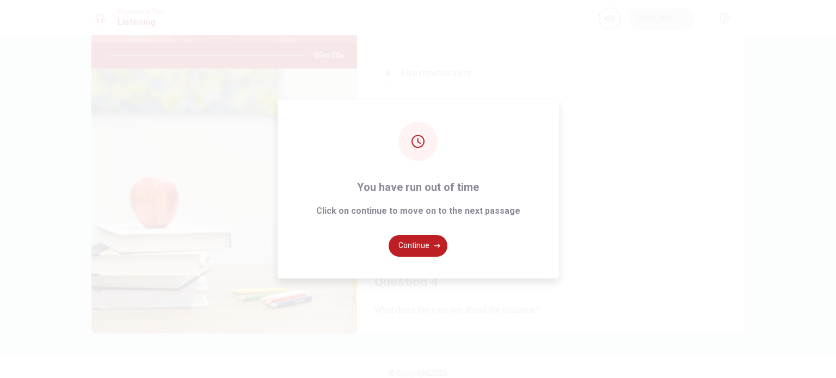
type input "0"
click at [416, 250] on button "Continue" at bounding box center [418, 246] width 59 height 22
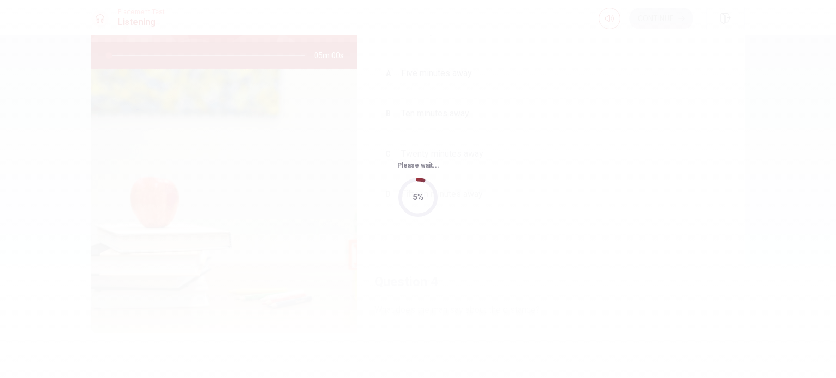
scroll to position [0, 0]
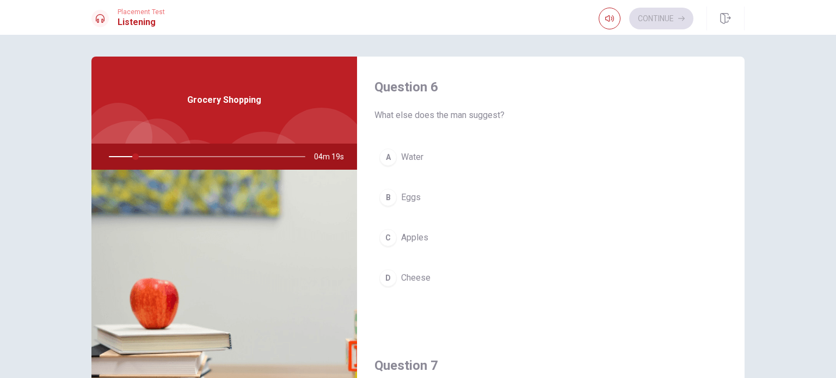
click at [245, 93] on div "Grocery Shopping" at bounding box center [224, 100] width 266 height 87
click at [211, 241] on img at bounding box center [224, 302] width 266 height 265
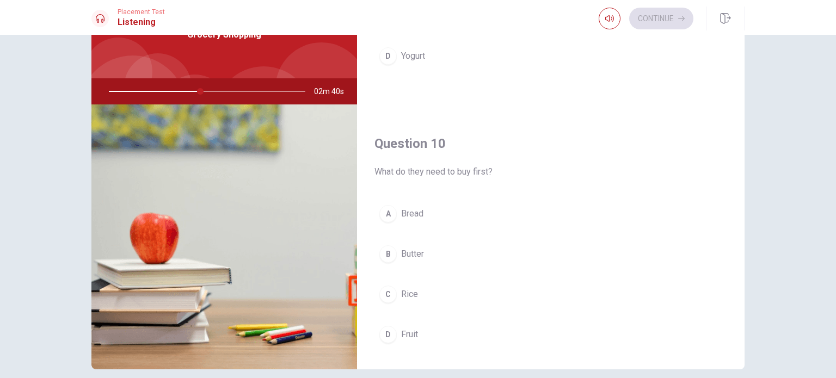
scroll to position [87, 0]
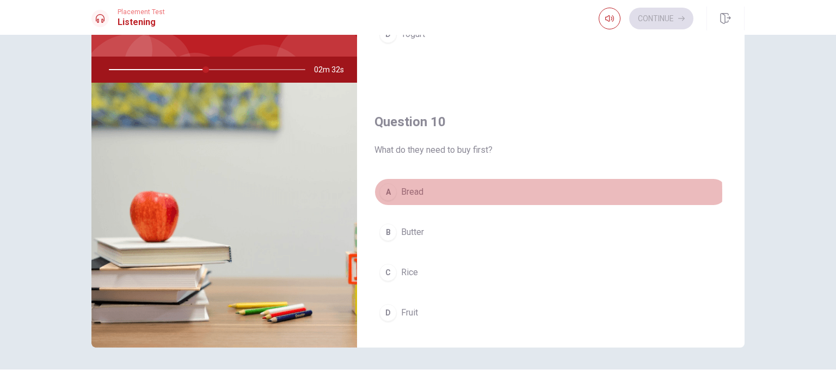
click at [383, 190] on div "A" at bounding box center [387, 191] width 17 height 17
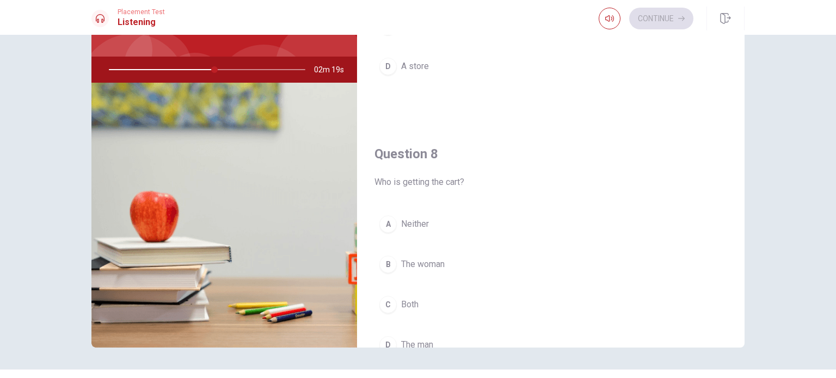
scroll to position [462, 0]
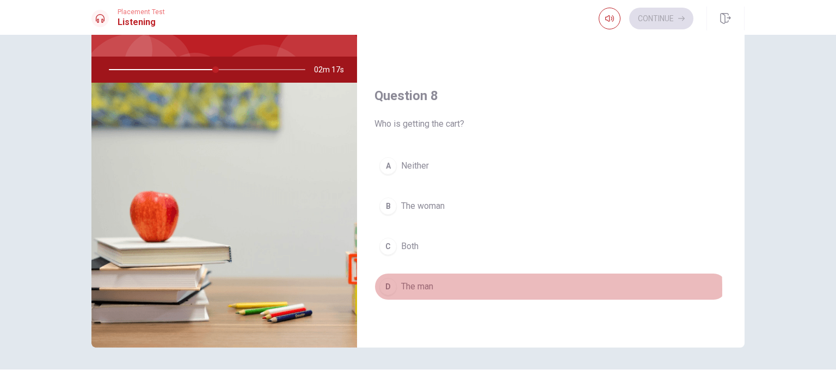
click at [380, 287] on div "D" at bounding box center [387, 286] width 17 height 17
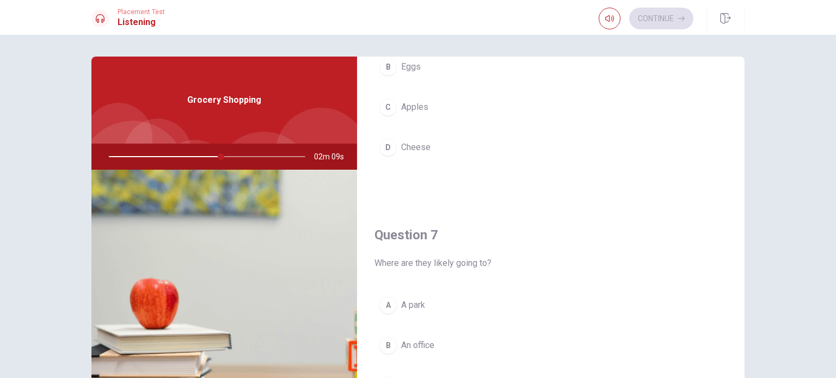
scroll to position [0, 0]
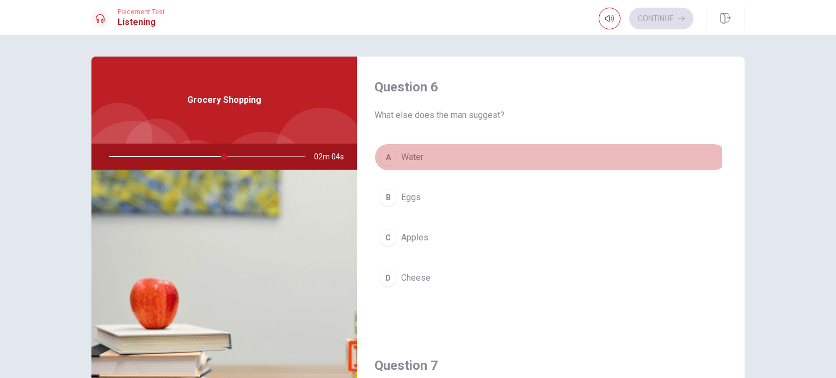
click at [390, 158] on div "A" at bounding box center [387, 157] width 17 height 17
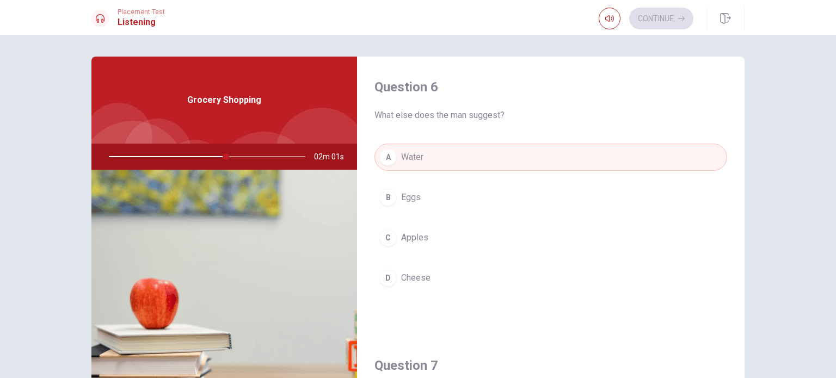
scroll to position [113, 0]
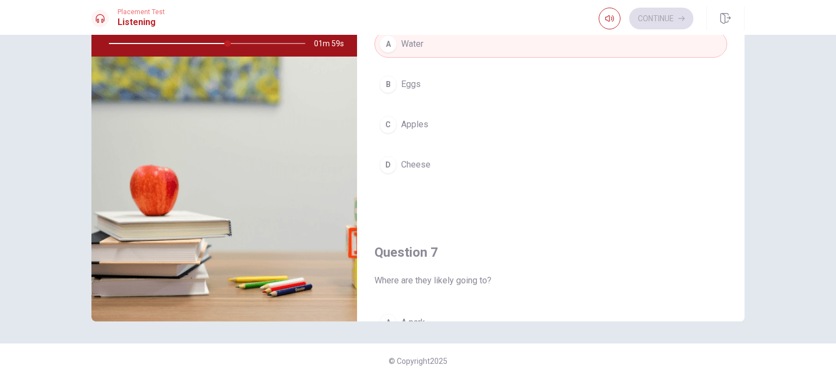
click at [742, 307] on div "Question 6 What else does the man suggest? A Water B Eggs C Apples D Cheese Que…" at bounding box center [418, 132] width 688 height 378
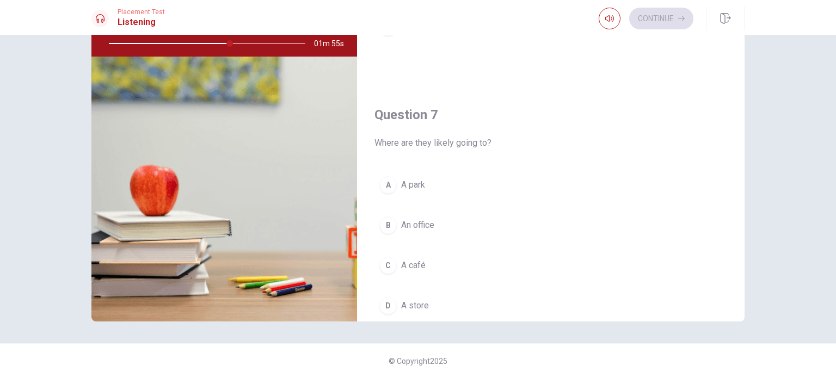
scroll to position [159, 0]
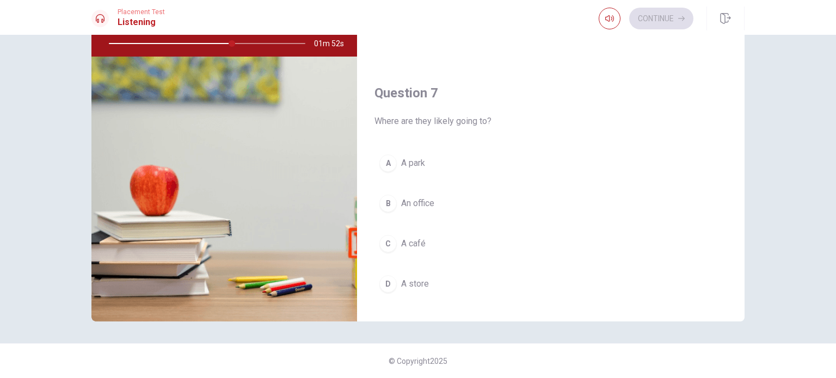
click at [385, 283] on div "D" at bounding box center [387, 283] width 17 height 17
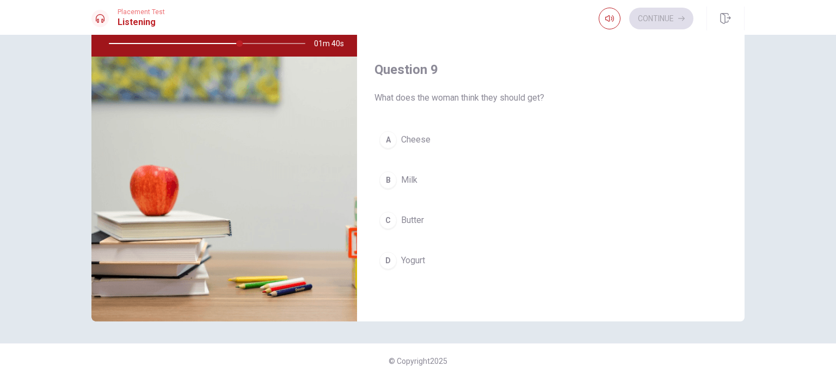
scroll to position [762, 0]
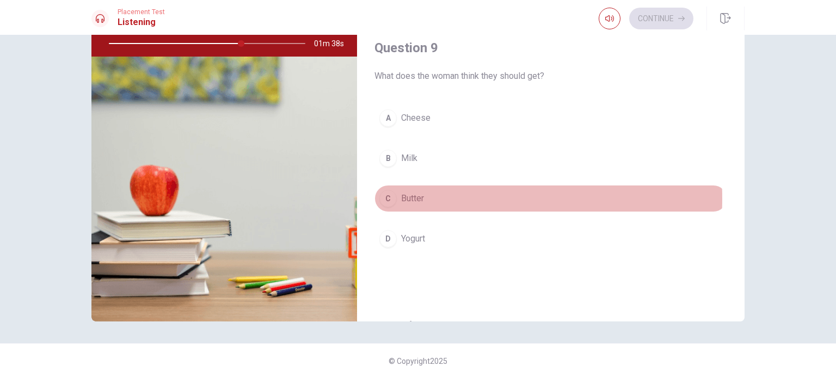
click at [392, 195] on div "C" at bounding box center [387, 198] width 17 height 17
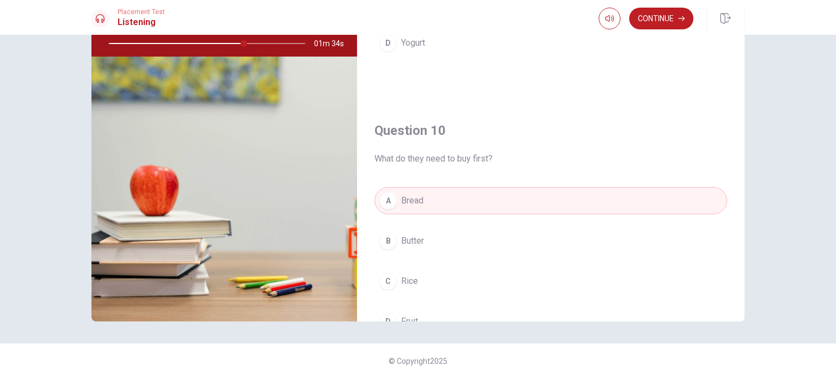
scroll to position [1010, 0]
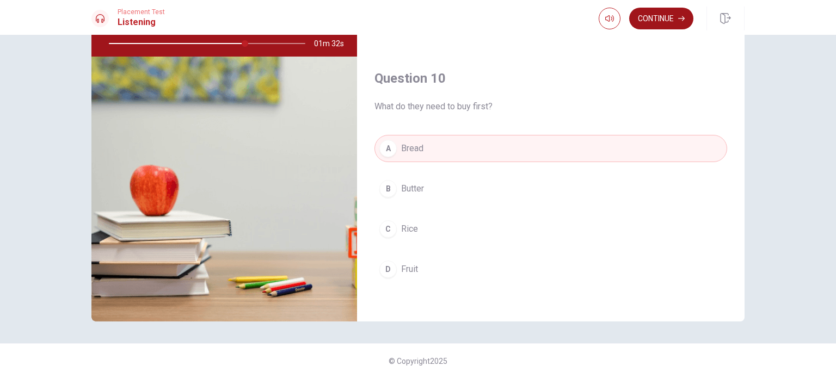
click at [667, 15] on button "Continue" at bounding box center [661, 19] width 64 height 22
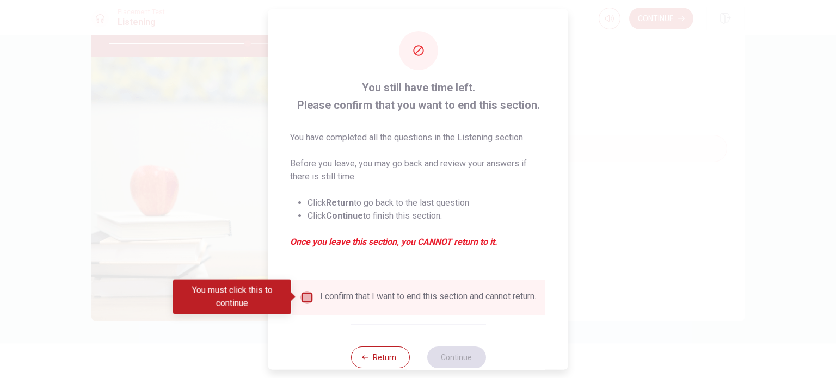
click at [305, 297] on input "You must click this to continue" at bounding box center [306, 297] width 13 height 13
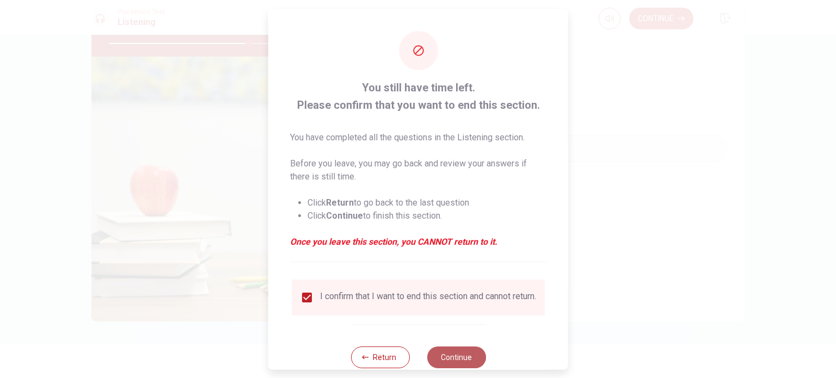
click at [446, 367] on button "Continue" at bounding box center [456, 357] width 59 height 22
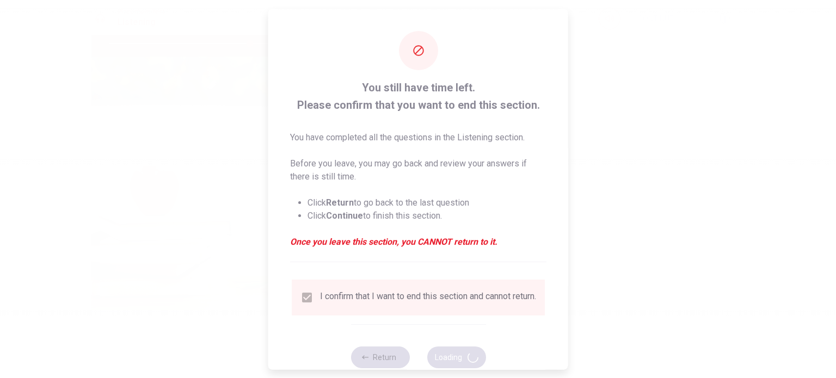
type input "72"
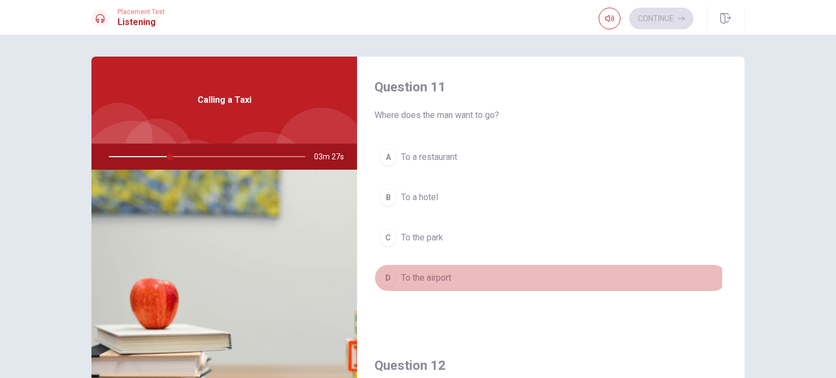
click at [385, 276] on div "D" at bounding box center [387, 277] width 17 height 17
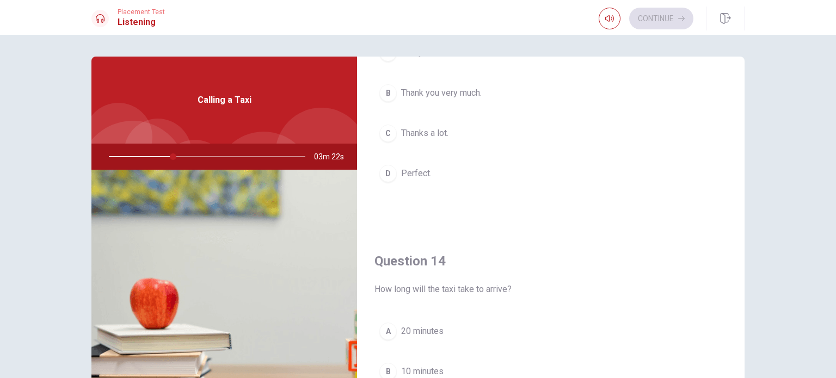
scroll to position [993, 0]
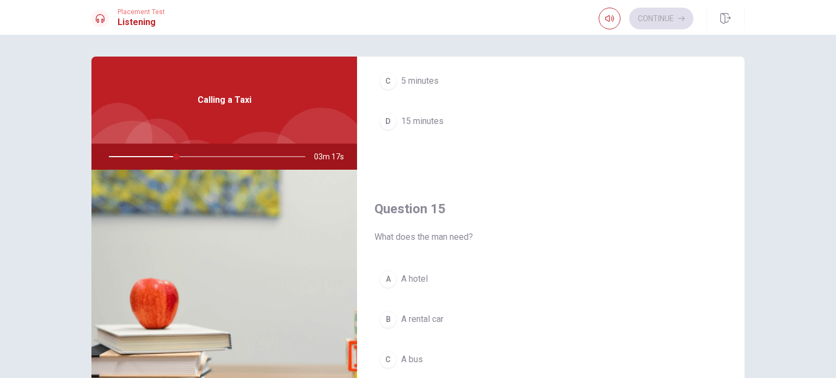
type input "35"
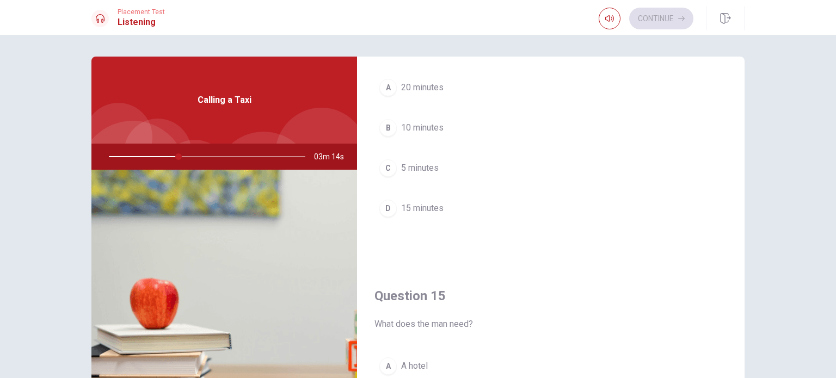
scroll to position [884, 0]
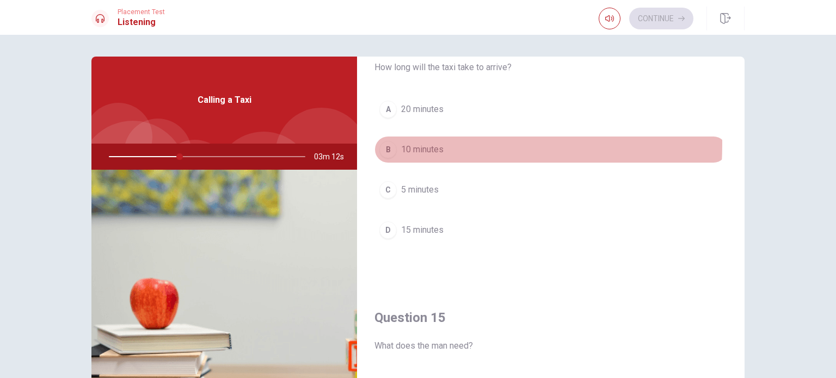
click at [383, 142] on div "B" at bounding box center [387, 149] width 17 height 17
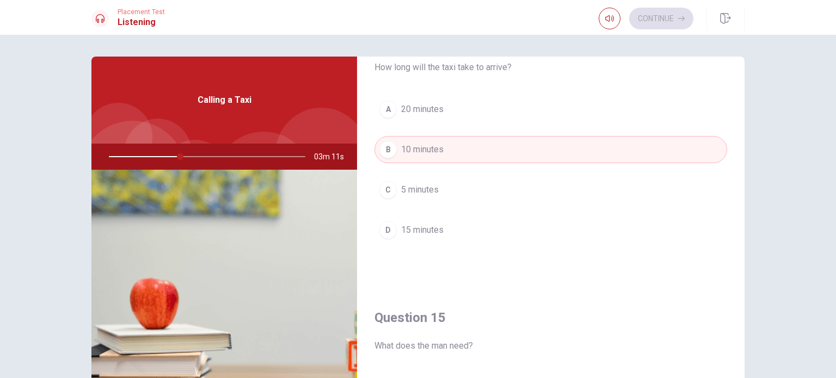
type input "37"
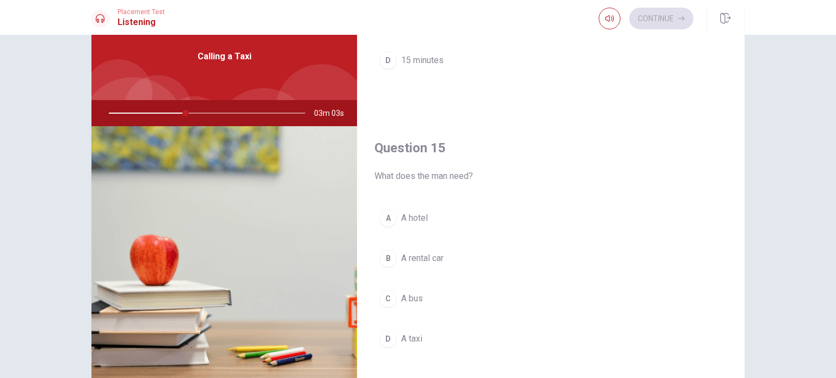
scroll to position [65, 0]
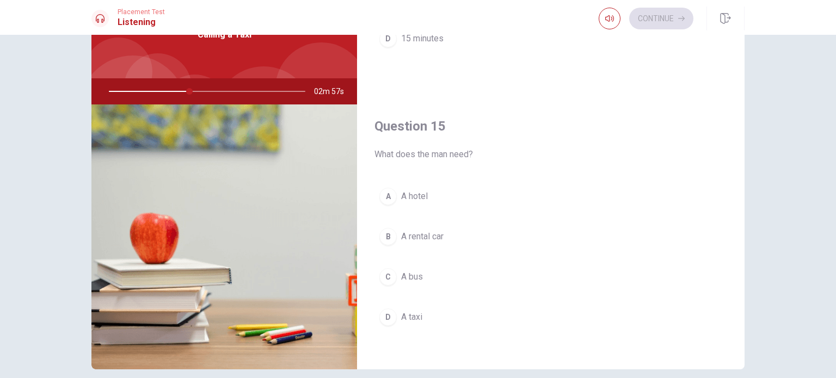
click at [382, 310] on div "D" at bounding box center [387, 317] width 17 height 17
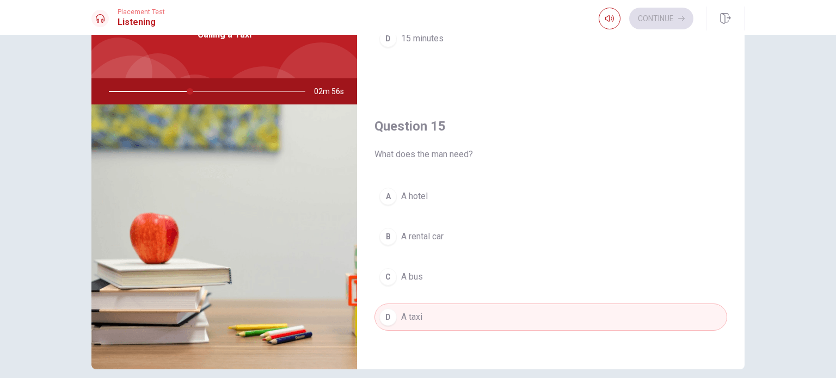
type input "42"
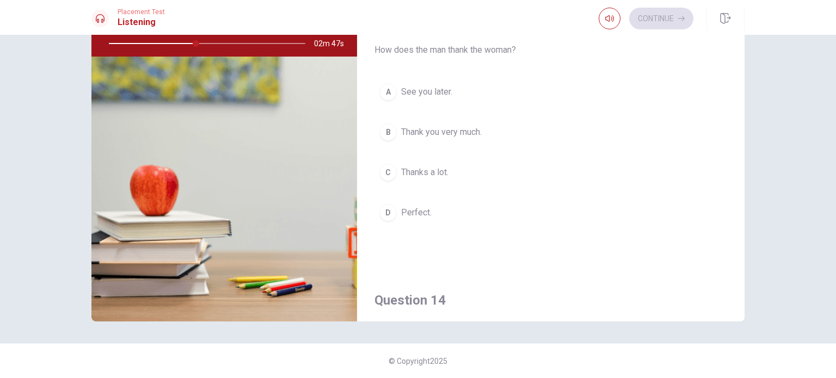
scroll to position [488, 0]
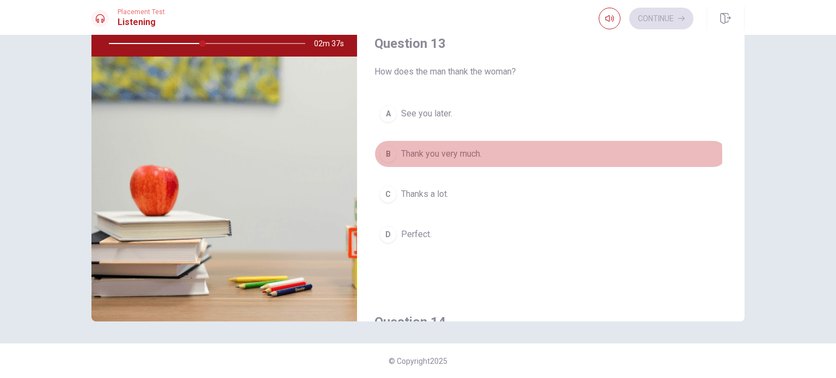
click at [383, 154] on div "B" at bounding box center [387, 153] width 17 height 17
type input "48"
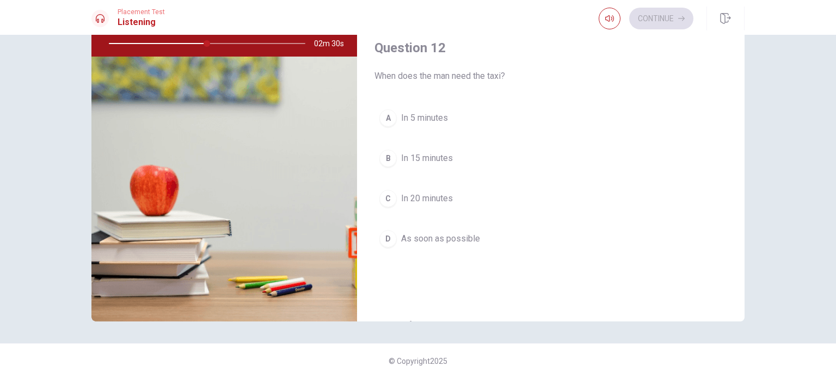
scroll to position [183, 0]
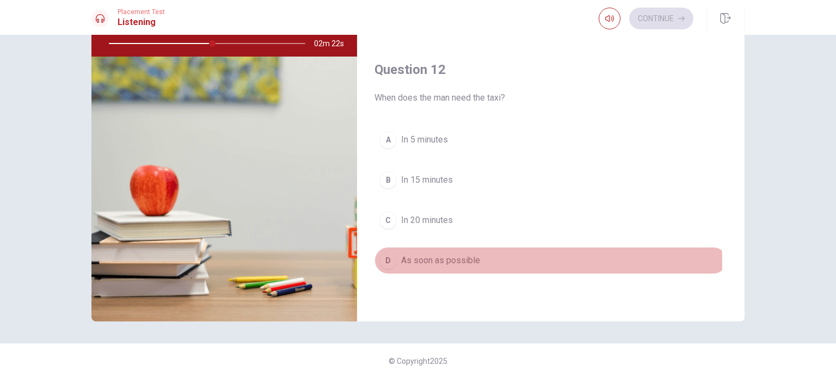
click at [383, 262] on div "D" at bounding box center [387, 260] width 17 height 17
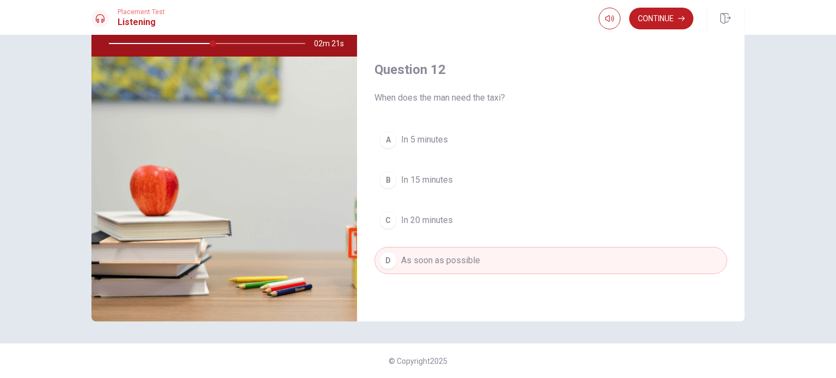
type input "53"
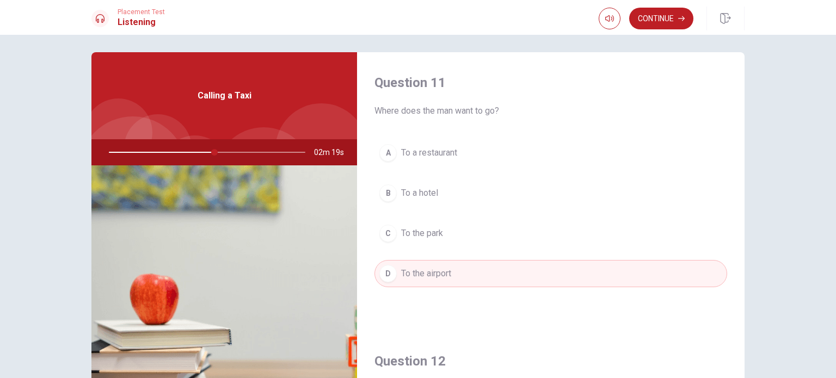
scroll to position [0, 0]
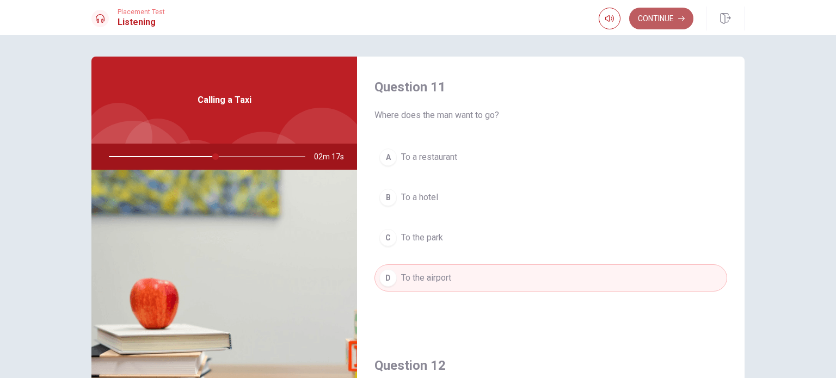
click at [652, 15] on button "Continue" at bounding box center [661, 19] width 64 height 22
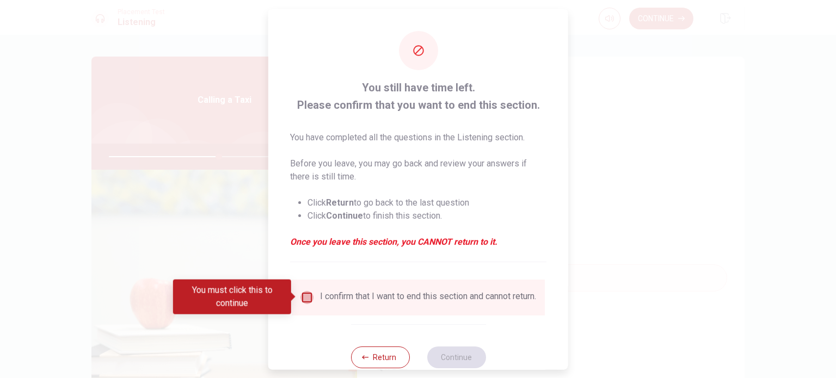
click at [305, 297] on input "You must click this to continue" at bounding box center [306, 297] width 13 height 13
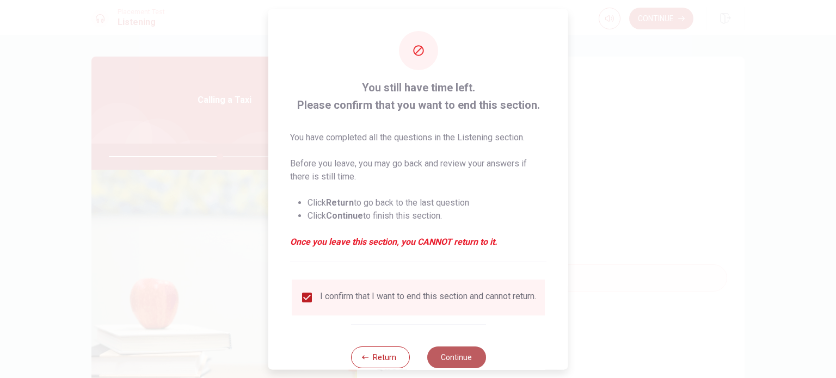
click at [453, 367] on button "Continue" at bounding box center [456, 357] width 59 height 22
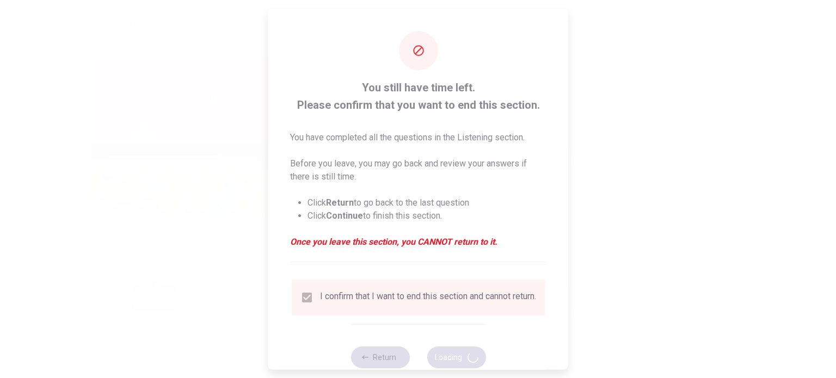
type input "57"
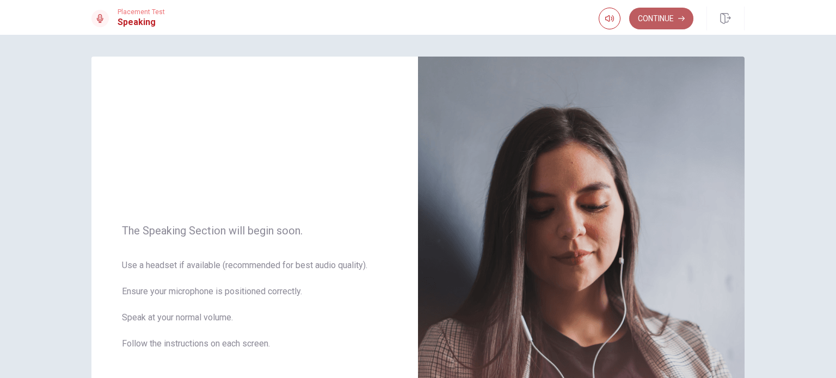
click at [667, 21] on button "Continue" at bounding box center [661, 19] width 64 height 22
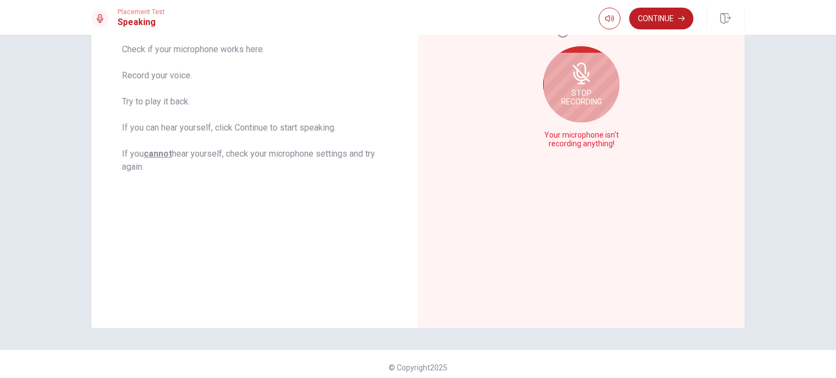
scroll to position [209, 0]
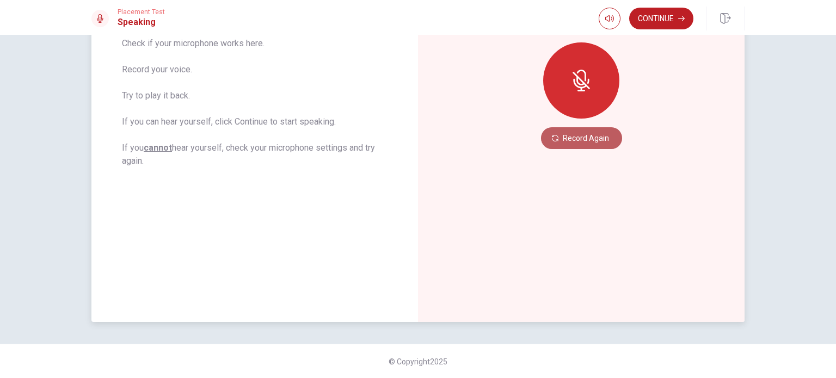
click at [590, 136] on button "Record Again" at bounding box center [581, 138] width 81 height 22
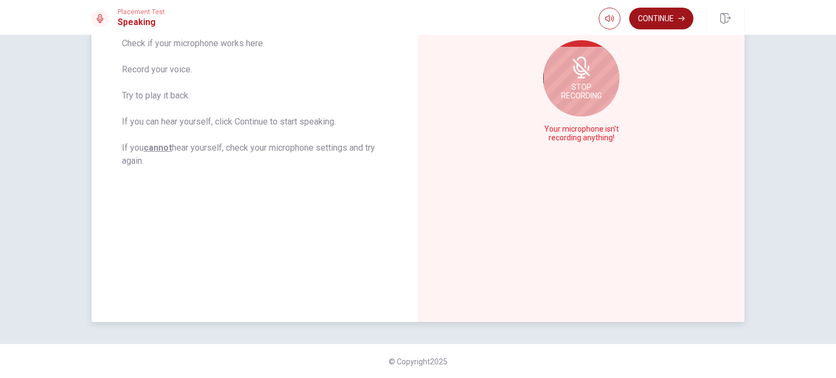
click at [671, 20] on button "Continue" at bounding box center [661, 19] width 64 height 22
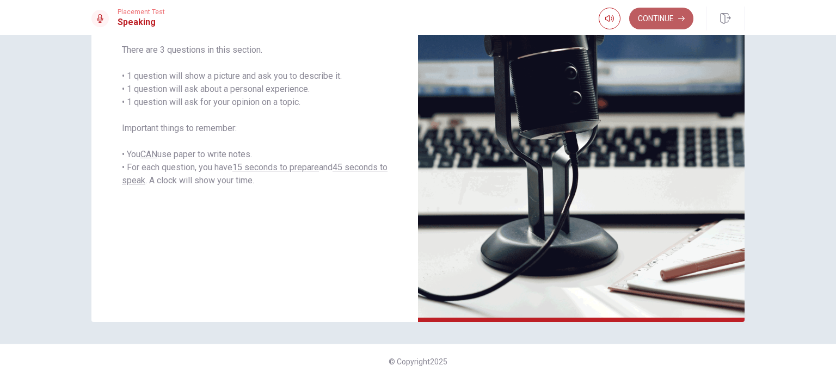
click at [671, 21] on button "Continue" at bounding box center [661, 19] width 64 height 22
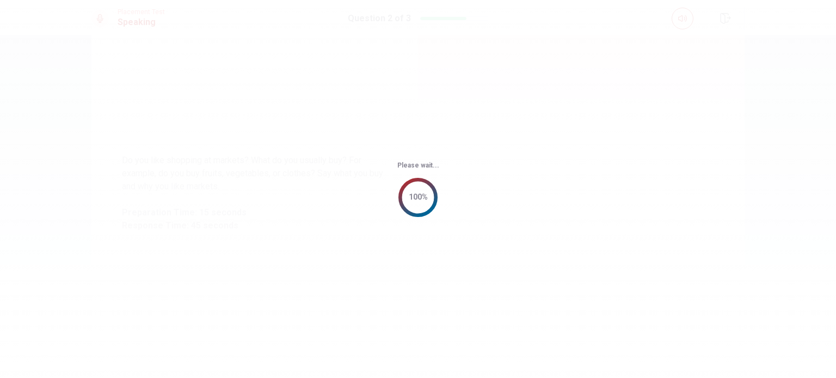
scroll to position [0, 0]
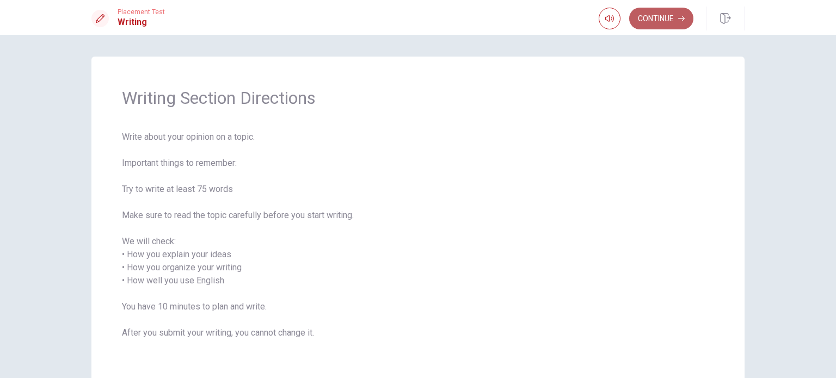
click at [648, 21] on button "Continue" at bounding box center [661, 19] width 64 height 22
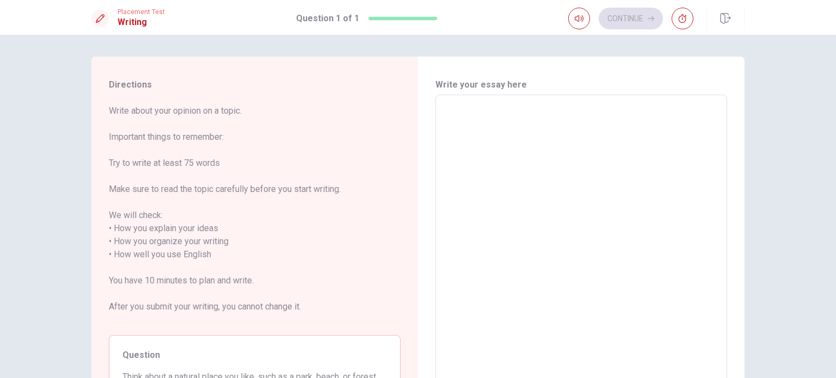
click at [443, 122] on textarea at bounding box center [581, 255] width 277 height 302
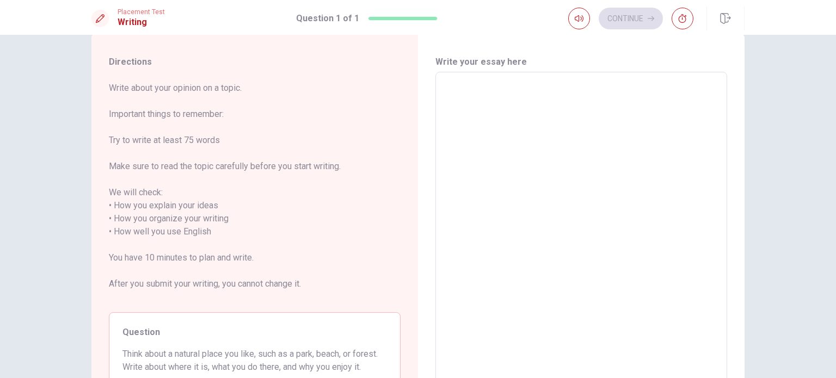
scroll to position [1, 0]
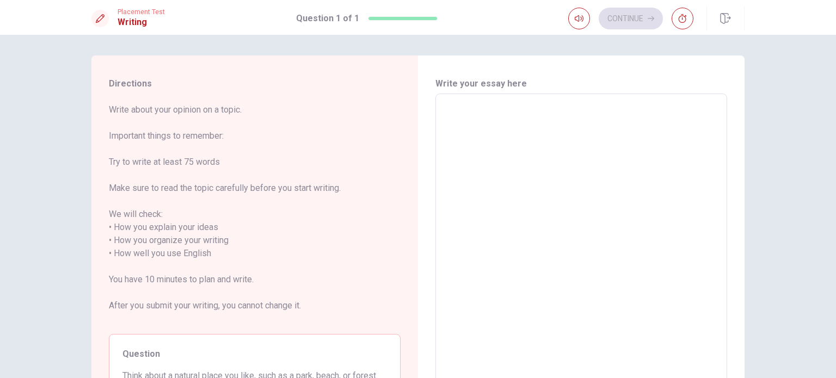
type textarea "M"
type textarea "x"
type textarea "My"
type textarea "x"
type textarea "My"
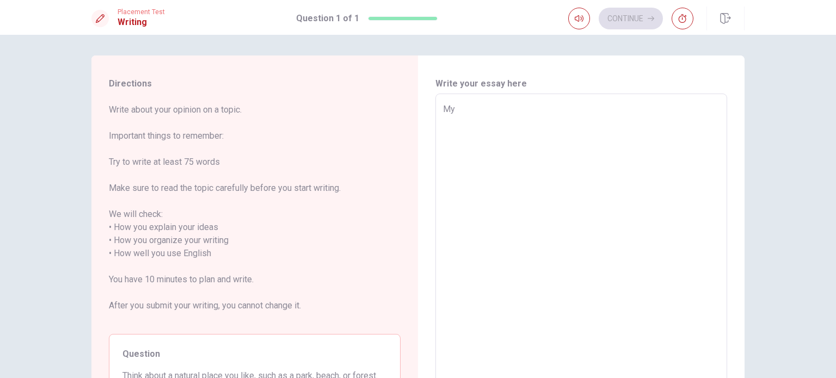
type textarea "x"
type textarea "My C"
type textarea "x"
type textarea "My Cl"
type textarea "x"
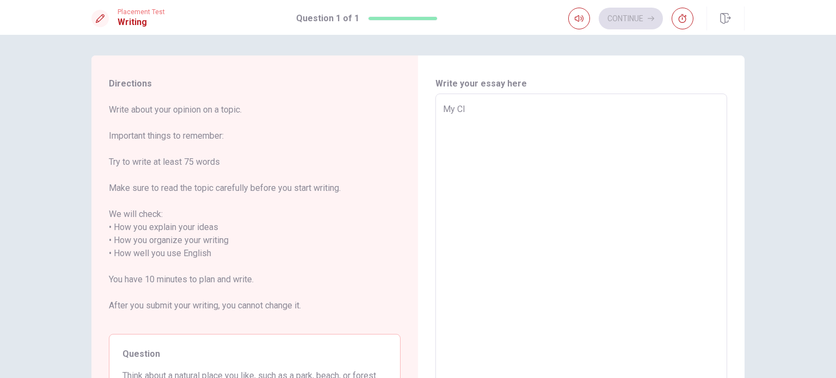
type textarea "My Cla"
type textarea "x"
type textarea "My Clas"
type textarea "x"
type textarea "My Class"
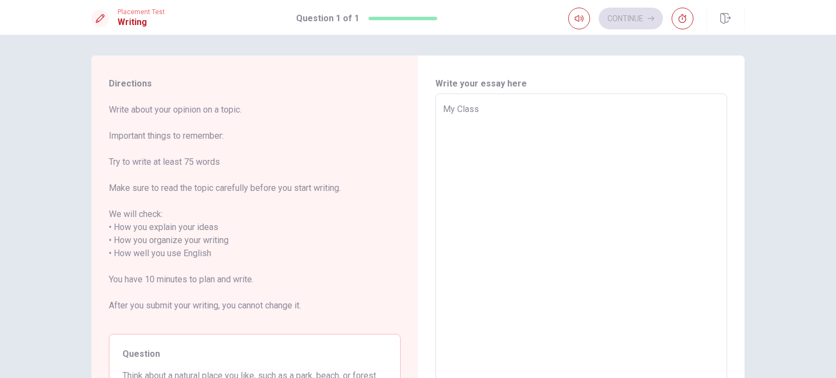
type textarea "x"
type textarea "My Classr"
type textarea "x"
type textarea "My Classro"
type textarea "x"
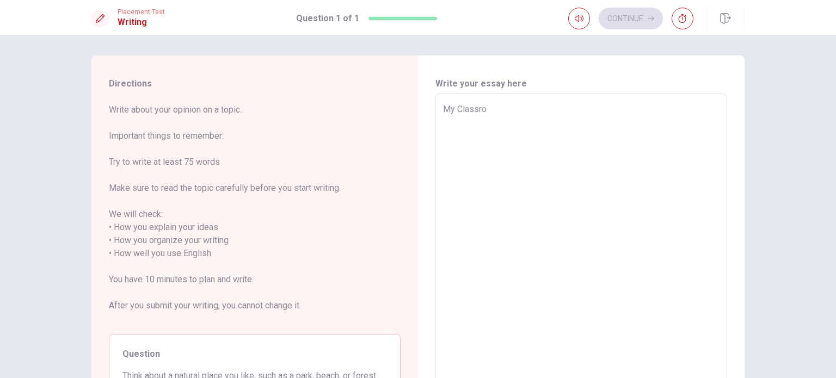
type textarea "My Classroo"
type textarea "x"
type textarea "My Classroom"
type textarea "x"
type textarea "My Classroom"
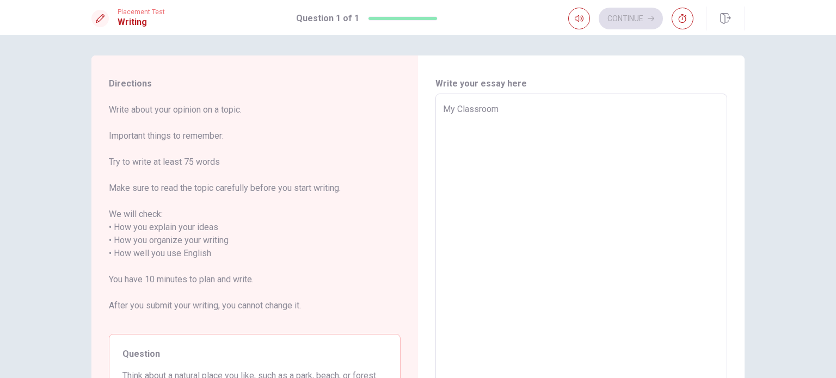
type textarea "x"
type textarea "My Classroom i"
type textarea "x"
type textarea "My Classroom in"
type textarea "x"
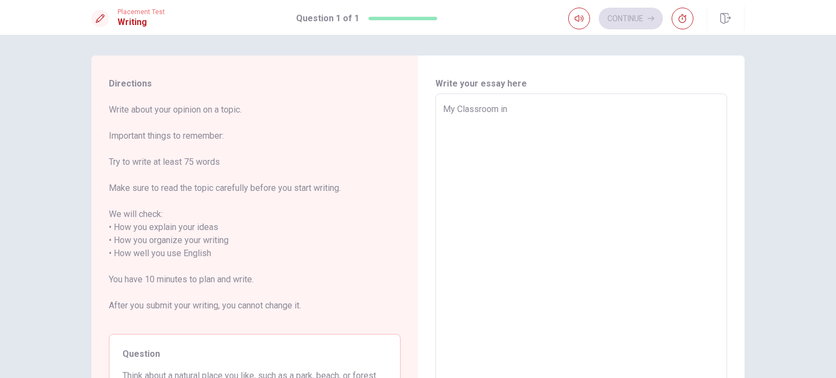
type textarea "My Classroom in"
type textarea "x"
type textarea "My Classroom in t"
type textarea "x"
type textarea "My Classroom in th"
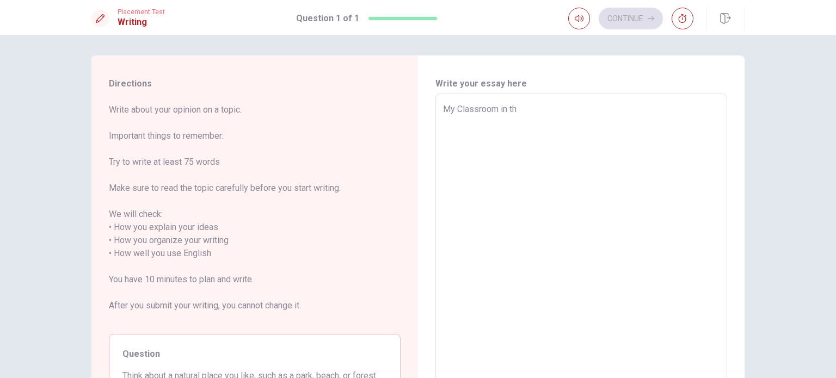
type textarea "x"
type textarea "My Classroom in the"
type textarea "x"
type textarea "My Classroom in the"
type textarea "x"
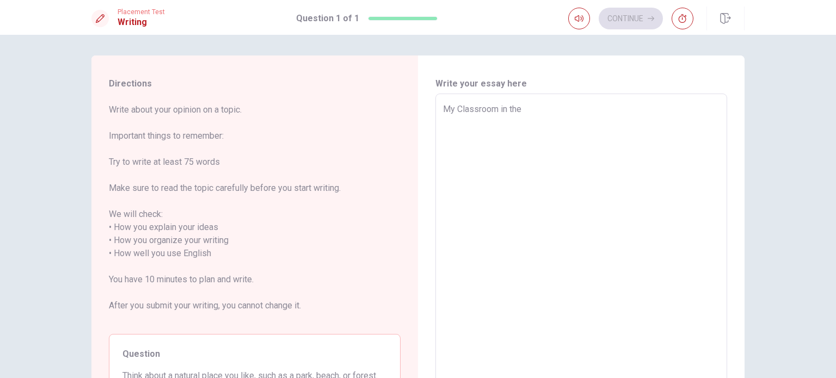
type textarea "My Classroom in the s"
type textarea "x"
type textarea "My Classroom in the sc"
type textarea "x"
type textarea "My Classroom in the sch"
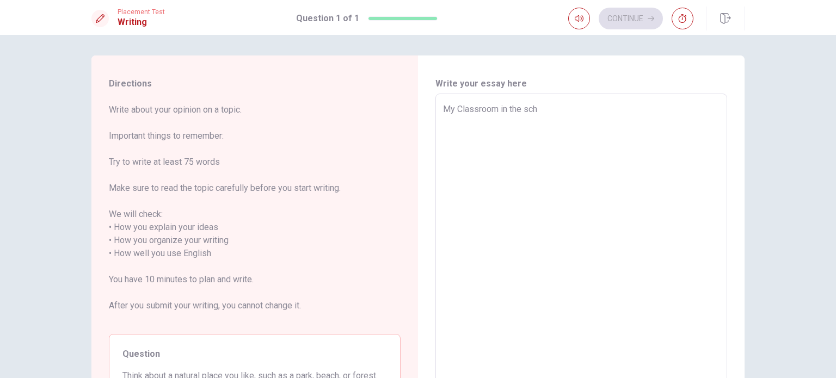
type textarea "x"
type textarea "My Classroom in the scho"
type textarea "x"
type textarea "My Classroom in the schoo"
type textarea "x"
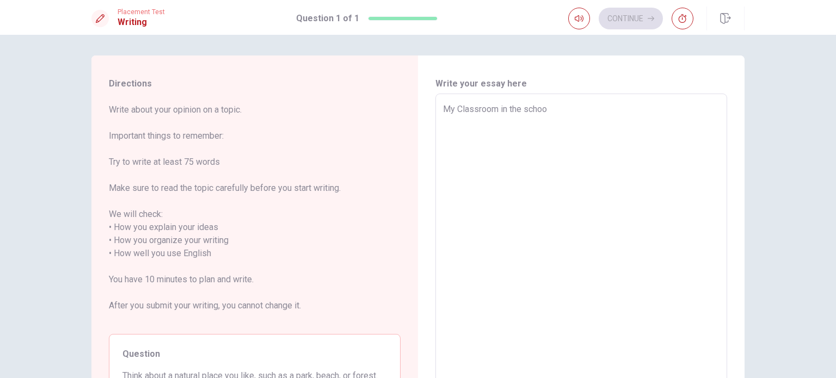
type textarea "My Classroom in the school"
type textarea "x"
type textarea "My Classroom in the school."
type textarea "x"
type textarea "My Classroom in the school."
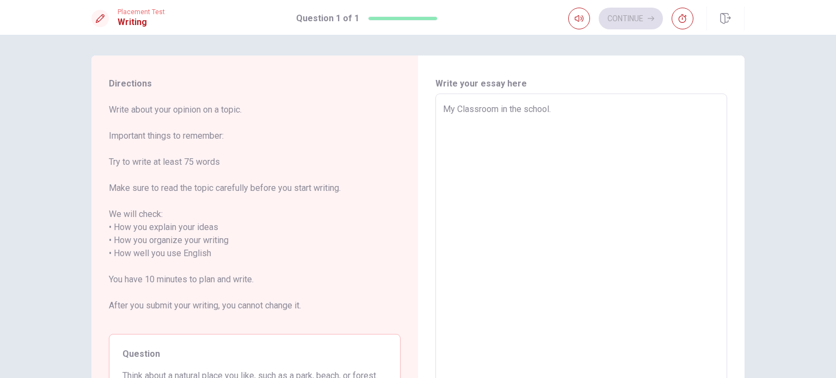
type textarea "x"
type textarea "My Classroom in the school."
type textarea "x"
type textarea "My Classroom in the school. I"
type textarea "x"
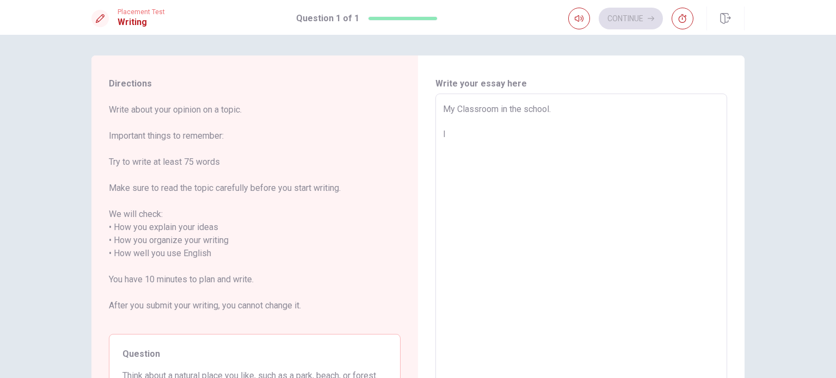
type textarea "My Classroom in the school. I"
type textarea "x"
type textarea "My Classroom in the school. I m"
type textarea "x"
type textarea "My Classroom in the school. I m"
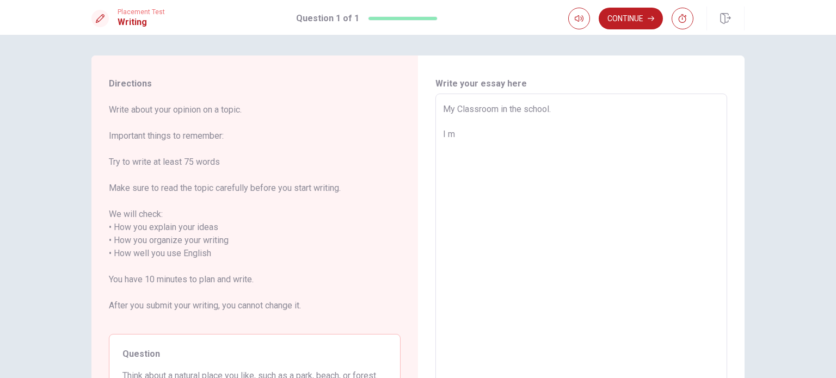
type textarea "x"
type textarea "My Classroom in the school. I m T"
type textarea "x"
type textarea "My Classroom in the school. I m TH"
type textarea "x"
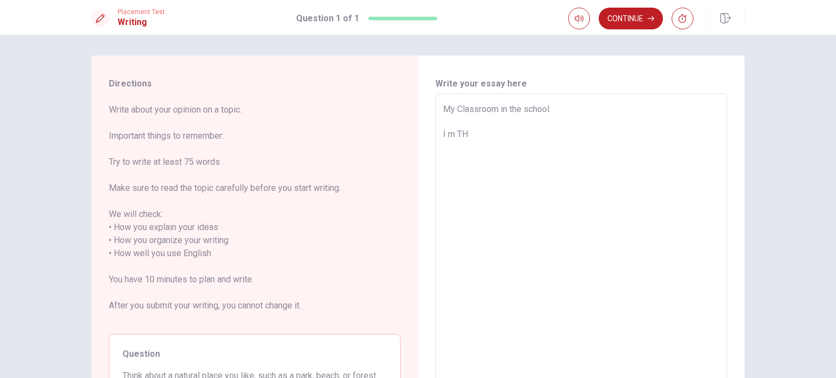
type textarea "My Classroom in the school. I m THE"
type textarea "x"
type textarea "My Classroom in the school. I m THE"
type textarea "x"
type textarea "My Classroom in the school. I m THE"
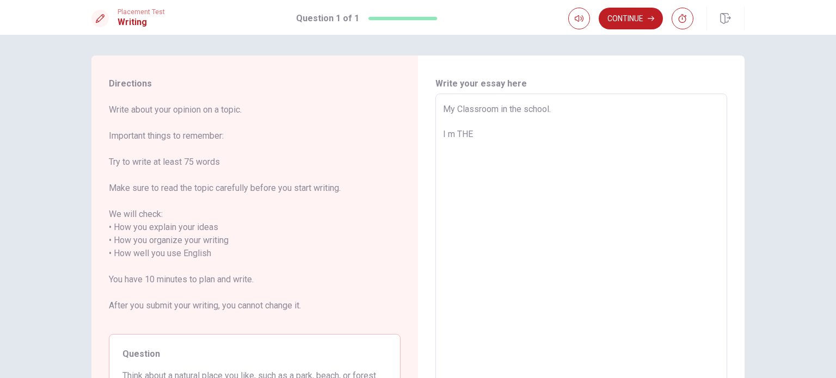
type textarea "x"
type textarea "My Classroom in the school. I m TH"
type textarea "x"
type textarea "My Classroom in the school. I m T"
type textarea "x"
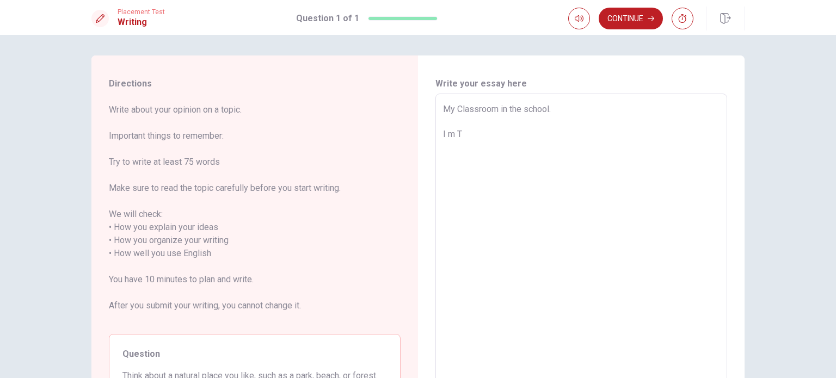
type textarea "My Classroom in the school. I m"
type textarea "x"
type textarea "My Classroom in the school. I m l"
type textarea "x"
type textarea "My Classroom in the school. I m le"
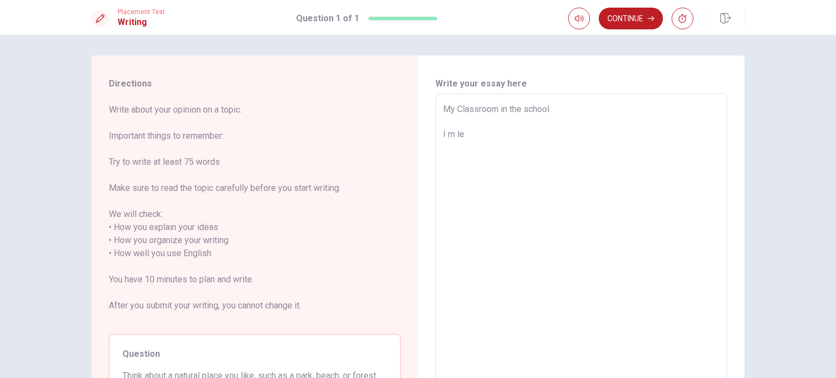
type textarea "x"
type textarea "My Classroom in the school. I m lea"
type textarea "x"
type textarea "My Classroom in the school. I m lead"
type textarea "x"
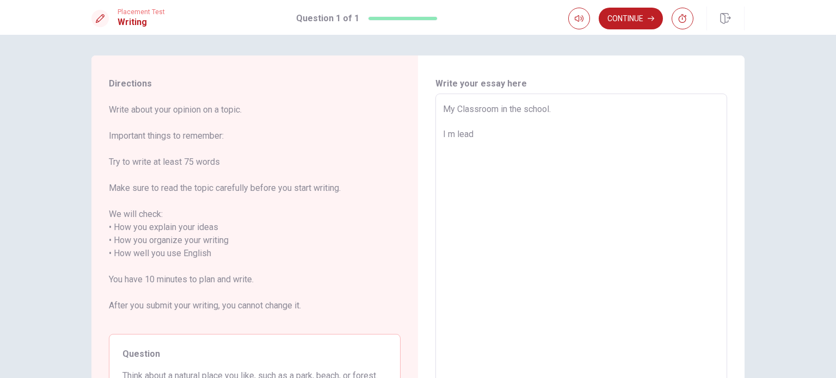
type textarea "My Classroom in the school. I m lead"
type textarea "x"
type textarea "My Classroom in the school. I m lead t"
type textarea "x"
type textarea "My Classroom in the school. I m lead te"
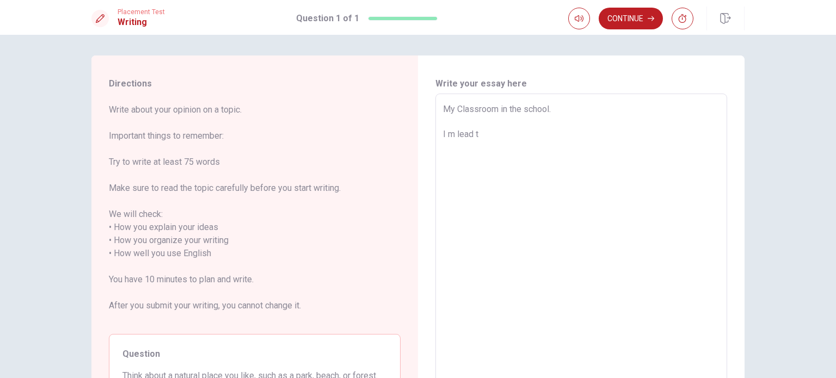
type textarea "x"
type textarea "My Classroom in the school. I m lead tec"
type textarea "x"
type textarea "My Classroom in the school. I m lead teca"
type textarea "x"
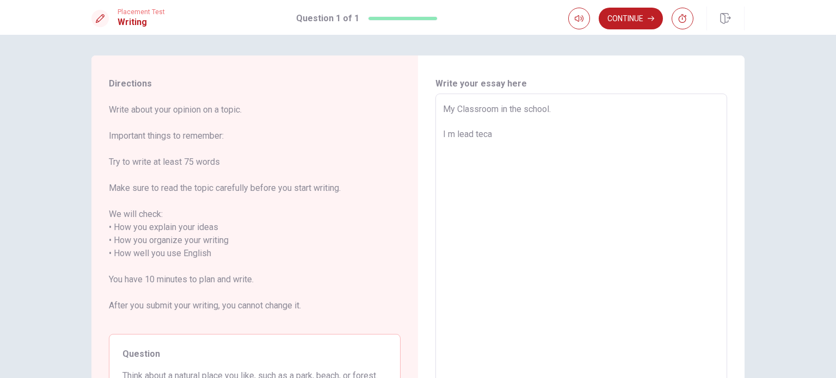
type textarea "My Classroom in the school. I m lead tecah"
type textarea "x"
type textarea "My Classroom in the school. I m lead tecahe"
type textarea "x"
type textarea "My Classroom in the school. I m lead tecaher"
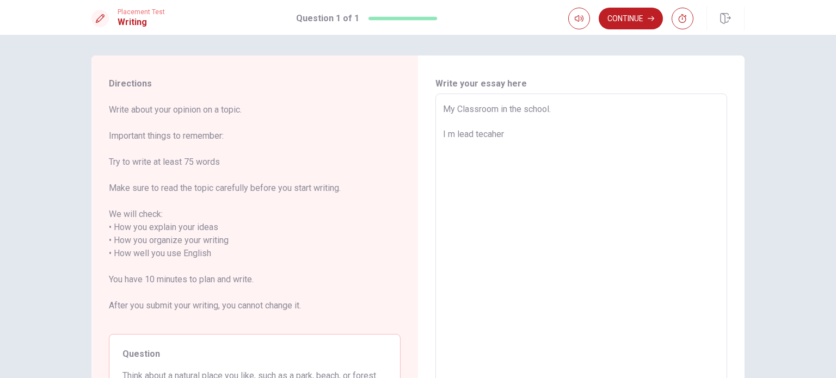
type textarea "x"
type textarea "My Classroom in the school. I m lead tecaher"
type textarea "x"
type textarea "My Classroom in the school. I m lead tecaher e"
type textarea "x"
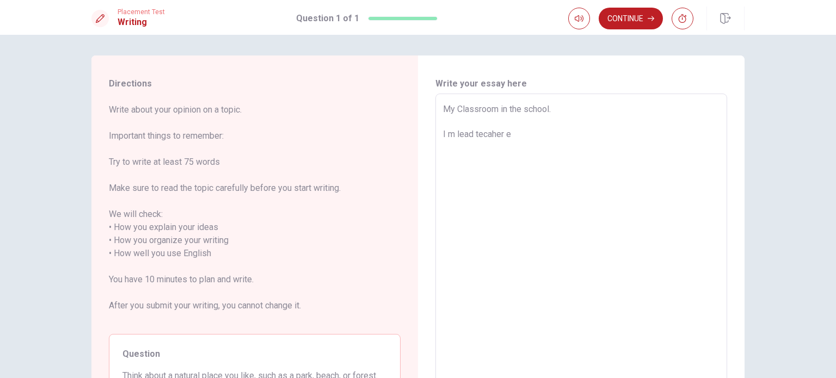
type textarea "My Classroom in the school. I m lead tecaher en"
type textarea "x"
type textarea "My Classroom in the school. I m lead tecaher en"
type textarea "x"
type textarea "My Classroom in the school. I m lead tecaher en"
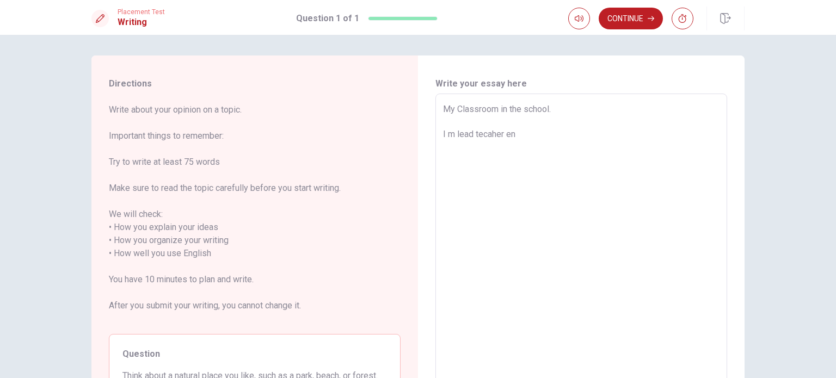
type textarea "x"
type textarea "My Classroom in the school. I m lead tecaher e"
type textarea "x"
type textarea "My Classroom in the school. I m lead tecaher"
type textarea "x"
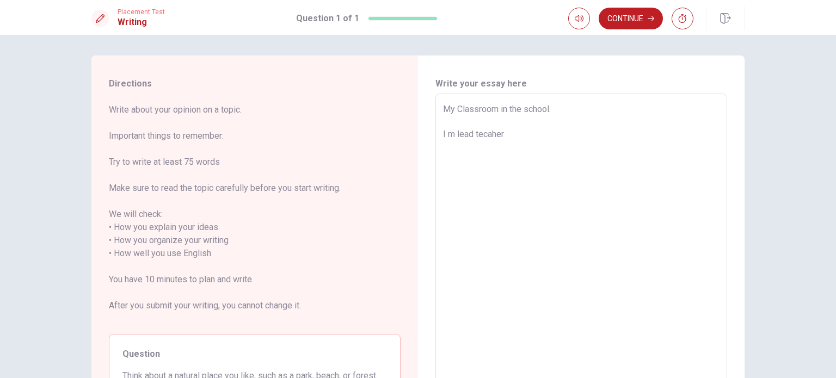
type textarea "My Classroom in the school. I m lead tecaher"
type textarea "x"
type textarea "My Classroom in the school. I m lead tecahe"
type textarea "x"
type textarea "My Classroom in the school. I m lead tecah"
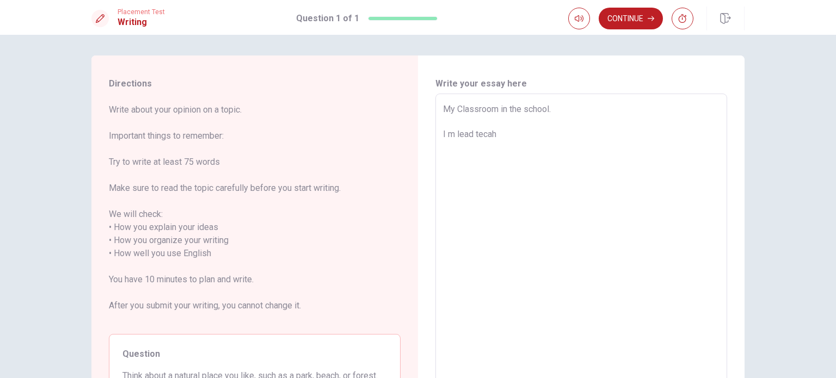
type textarea "x"
type textarea "My Classroom in the school. I m lead teca"
type textarea "x"
type textarea "My Classroom in the school. I m lead tec"
type textarea "x"
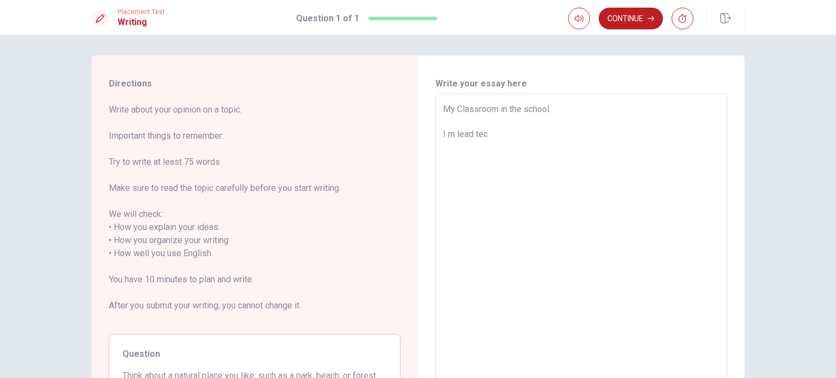
type textarea "My Classroom in the school. I m lead te"
type textarea "x"
type textarea "My Classroom in the school. I m lead teA"
type textarea "x"
type textarea "My Classroom in the school. I m lead te"
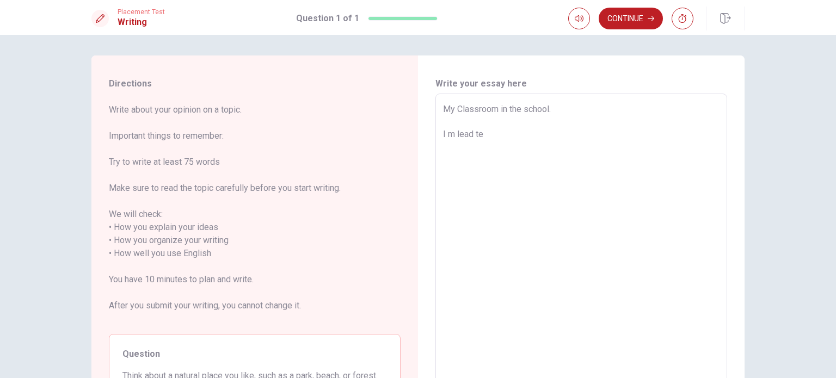
type textarea "x"
type textarea "My Classroom in the school. I m lead tea"
type textarea "x"
type textarea "My Classroom in the school. I m lead teac"
type textarea "x"
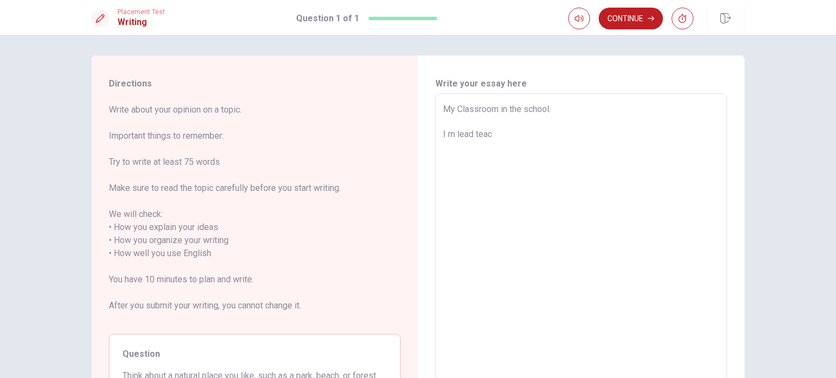
type textarea "My Classroom in the school. I m lead teach"
type textarea "x"
type textarea "My Classroom in the school. I m lead teache"
type textarea "x"
type textarea "My Classroom in the school. I m lead teacher"
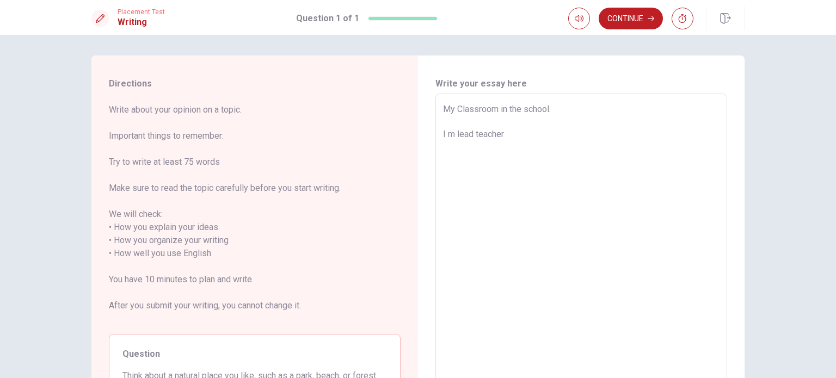
type textarea "x"
type textarea "My Classroom in the school. I m lead teacher"
type textarea "x"
type textarea "My Classroom in the school. I m lead teacher e"
type textarea "x"
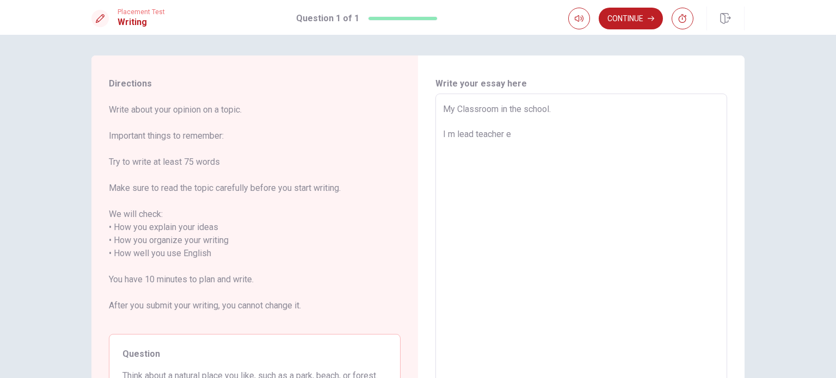
type textarea "My Classroom in the school. I m lead teacher en"
type textarea "x"
type textarea "My Classroom in the school. I m lead teacher en"
type textarea "x"
type textarea "My Classroom in the school. I m lead teacher en"
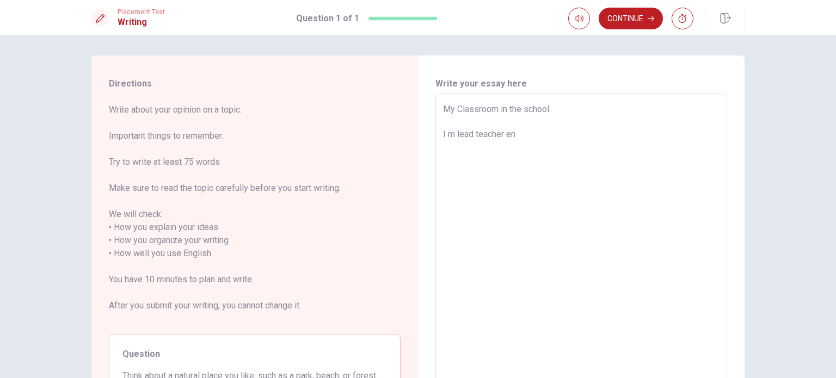
type textarea "x"
type textarea "My Classroom in the school. I m lead teacher e"
type textarea "x"
type textarea "My Classroom in the school. I m lead teacher"
type textarea "x"
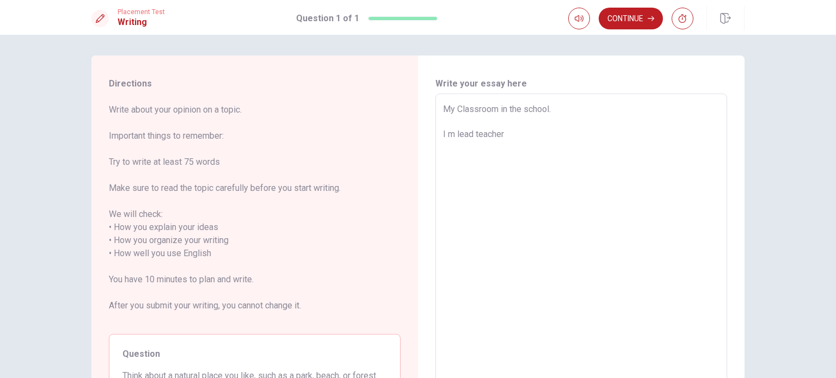
type textarea "My Classroom in the school. I m lead teacher"
type textarea "x"
type textarea "My Classroom in the school. I m lead teacher,"
type textarea "x"
type textarea "My Classroom in the school. I m lead teacher,"
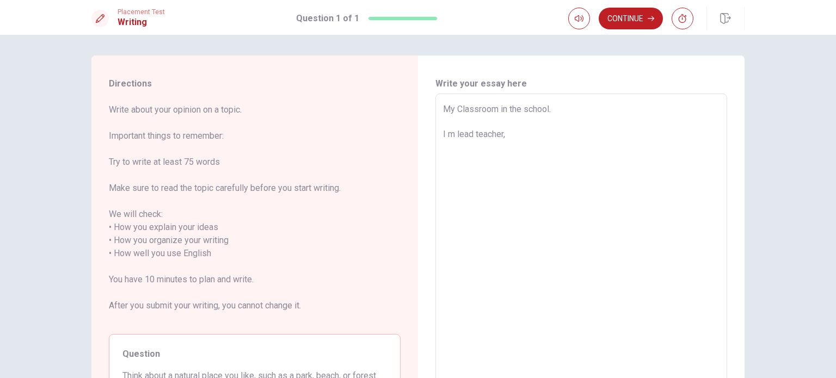
type textarea "x"
type textarea "My Classroom in the school. I m lead teacher, i"
type textarea "x"
type textarea "My Classroom in the school. I m lead teacher, i"
type textarea "x"
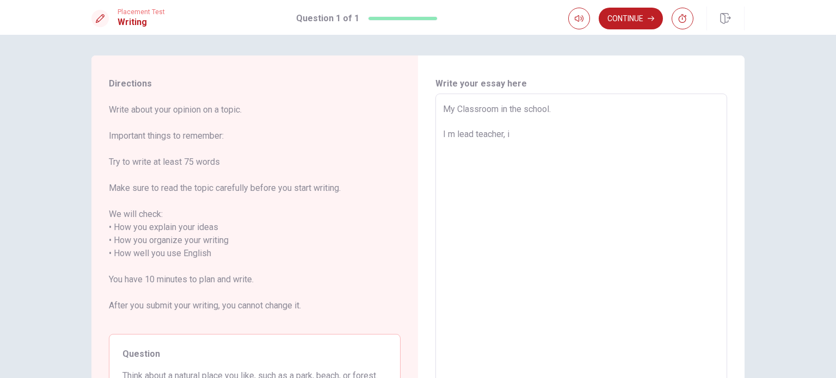
type textarea "My Classroom in the school. I m lead teacher, i l"
type textarea "x"
type textarea "My Classroom in the school. I m lead teacher, i li"
type textarea "x"
type textarea "My Classroom in the school. I m lead teacher, i lik"
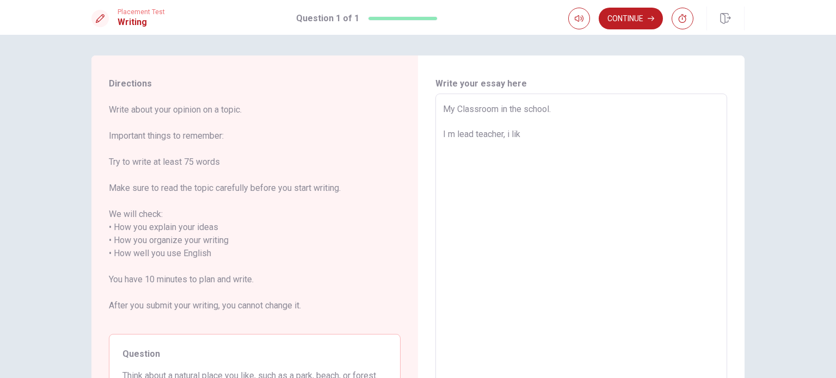
type textarea "x"
type textarea "My Classroom in the school. I m lead teacher, i like"
type textarea "x"
type textarea "My Classroom in the school. I m lead teacher, i like"
type textarea "x"
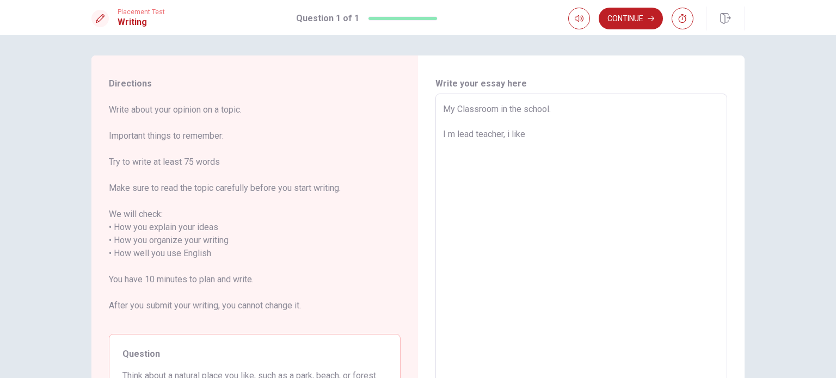
type textarea "My Classroom in the school. I m lead teacher, i like l"
type textarea "x"
type textarea "My Classroom in the school. I m lead teacher, i like le"
type textarea "x"
type textarea "My Classroom in the school. I m lead teacher, i like ler"
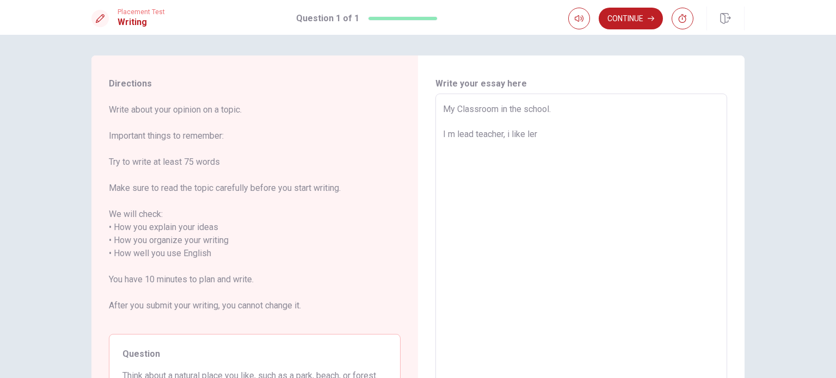
type textarea "x"
type textarea "My Classroom in the school. I m lead teacher, i like le"
click at [504, 133] on textarea "My Classroom in the school. I m lead teacher, i like learning the boy," at bounding box center [581, 254] width 277 height 302
click at [665, 136] on textarea "My Classroom in the school. I m lead teacher in the preschool, i like learning …" at bounding box center [581, 254] width 277 height 302
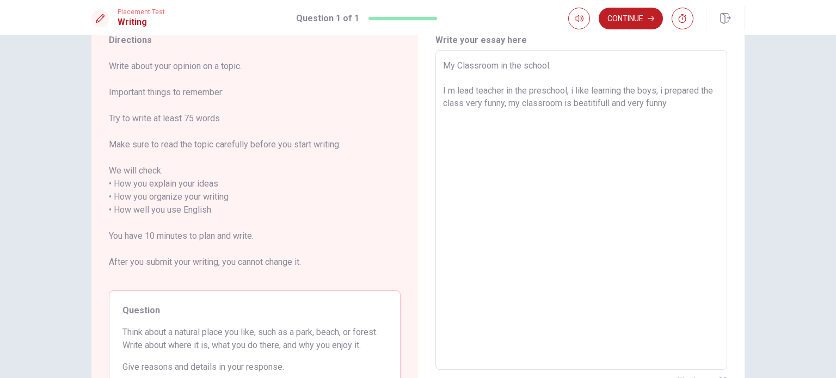
scroll to position [66, 0]
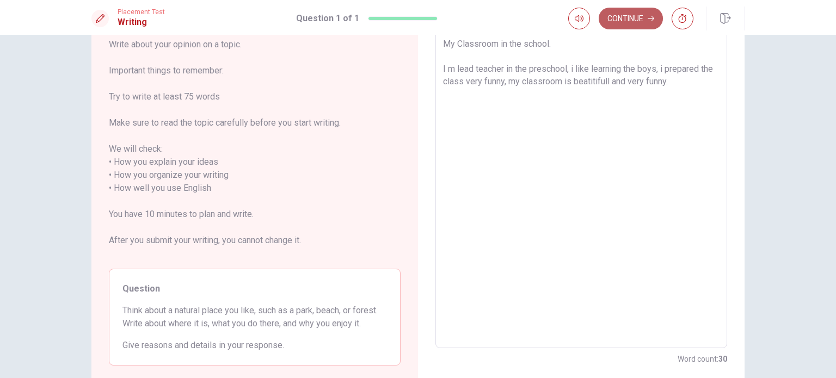
click at [640, 24] on button "Continue" at bounding box center [631, 19] width 64 height 22
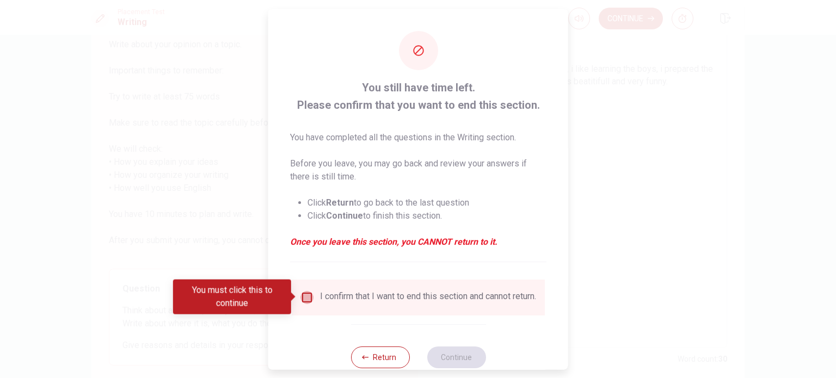
click at [304, 296] on input "You must click this to continue" at bounding box center [306, 297] width 13 height 13
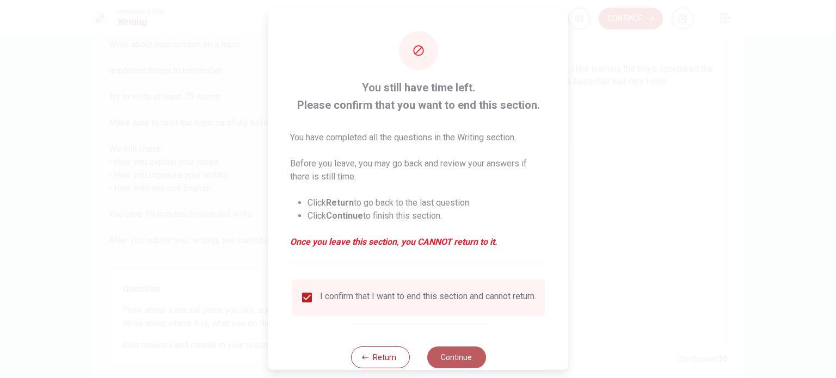
click at [451, 367] on button "Continue" at bounding box center [456, 357] width 59 height 22
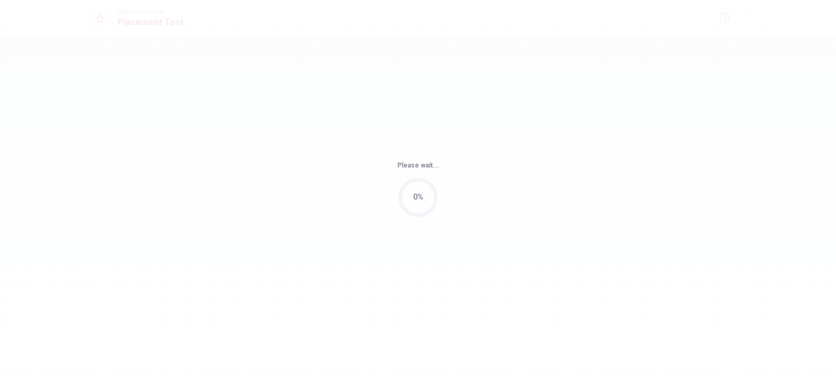
scroll to position [0, 0]
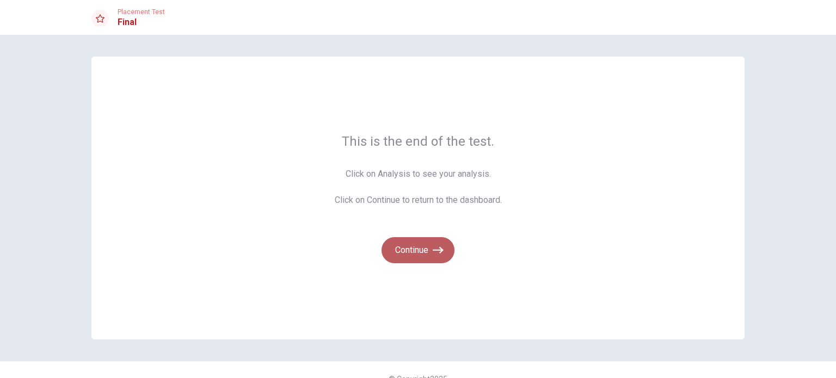
click at [406, 250] on button "Continue" at bounding box center [418, 250] width 73 height 26
